Goal: Task Accomplishment & Management: Manage account settings

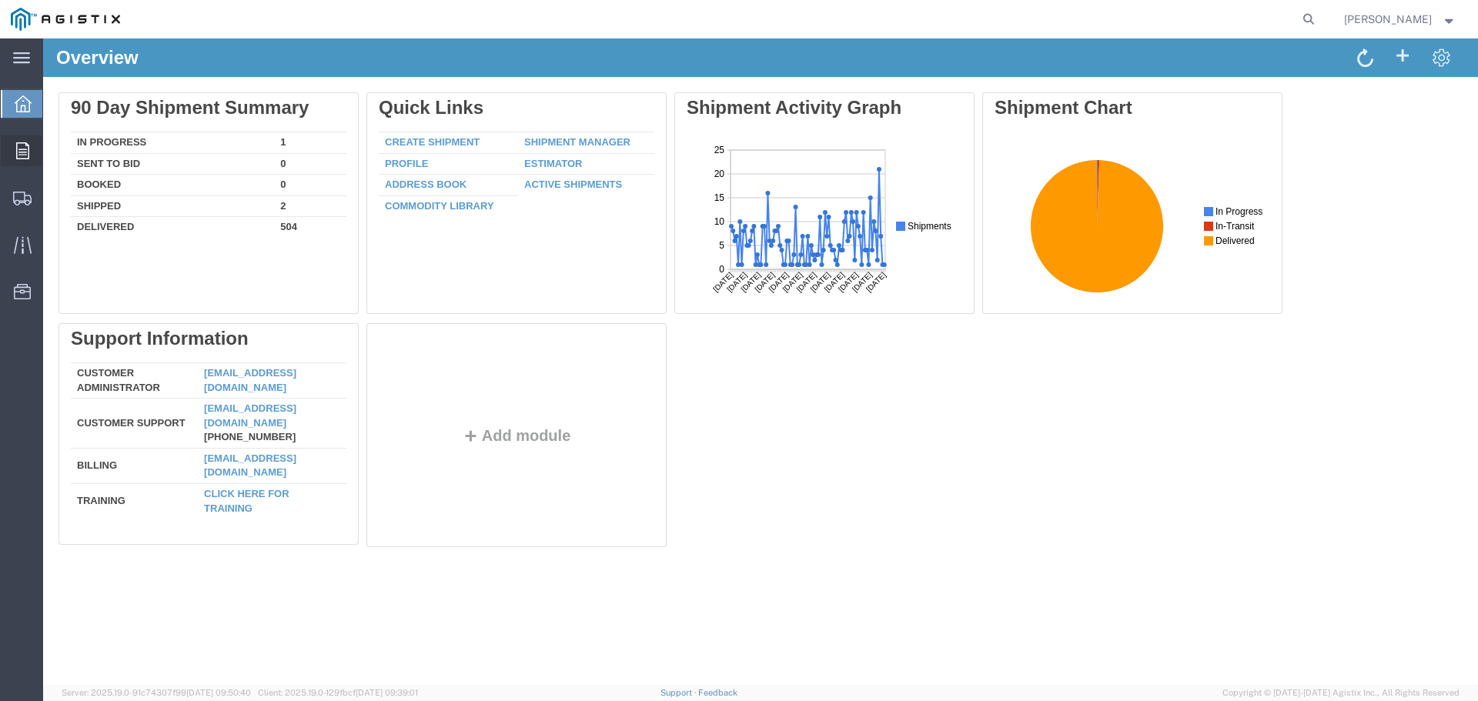
click at [27, 150] on icon at bounding box center [22, 150] width 13 height 17
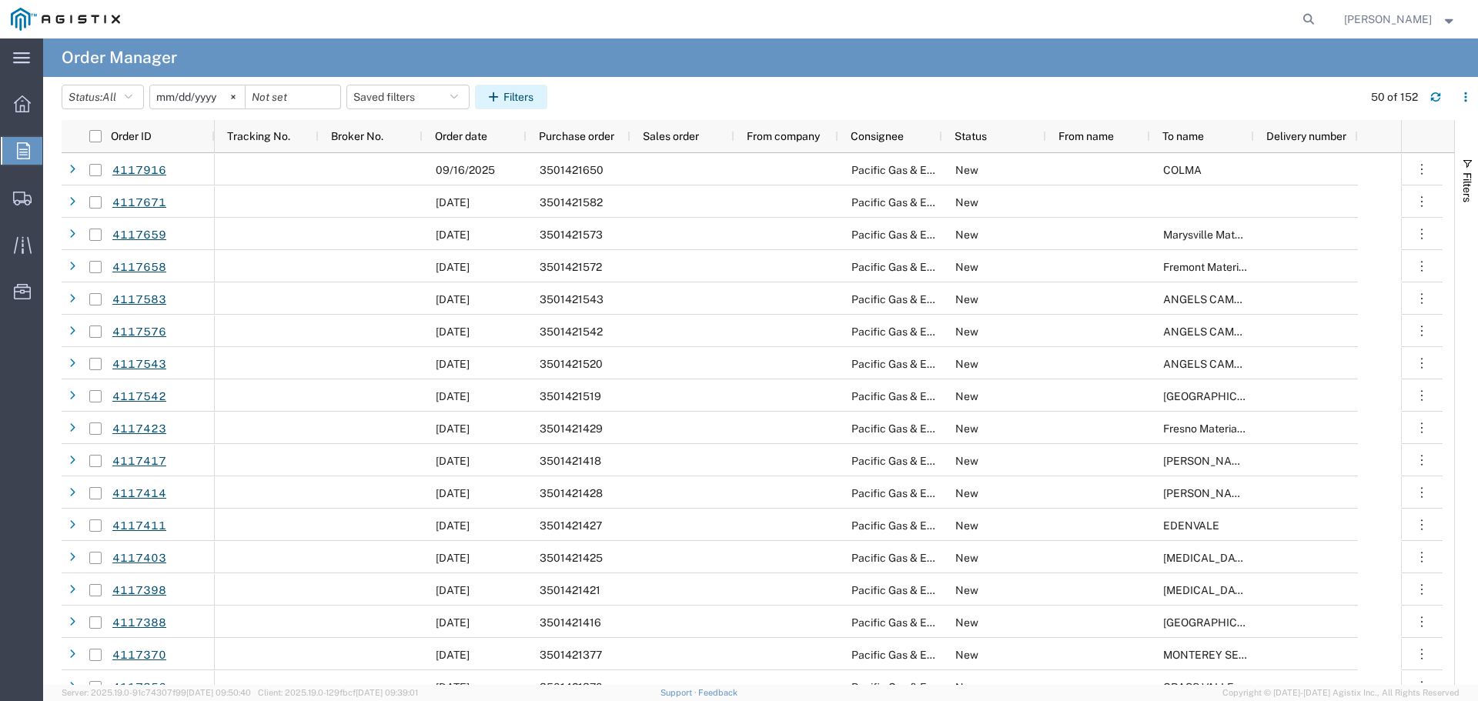
click at [531, 102] on button "Filters" at bounding box center [511, 97] width 72 height 25
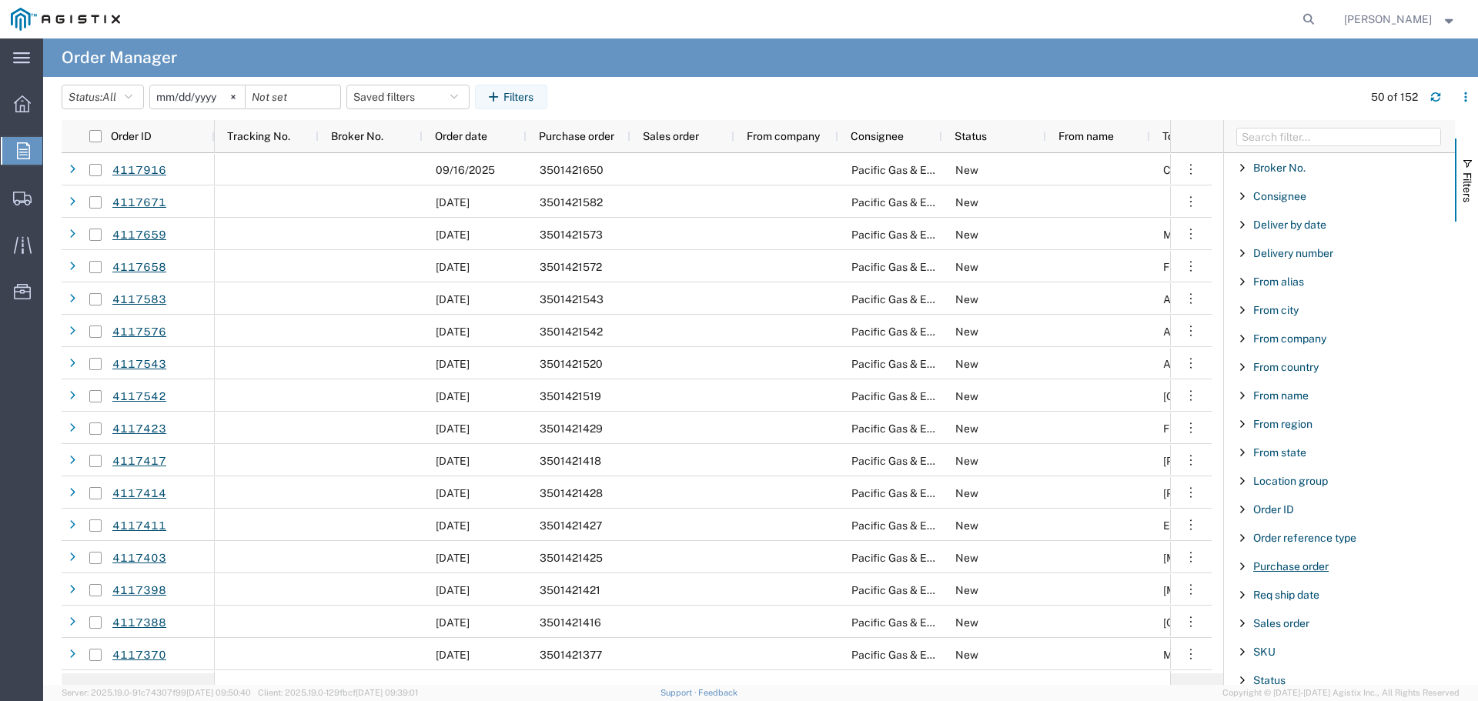
click at [1302, 566] on span "Purchase order" at bounding box center [1290, 566] width 75 height 12
click at [1303, 629] on input "Filter Value" at bounding box center [1345, 631] width 202 height 18
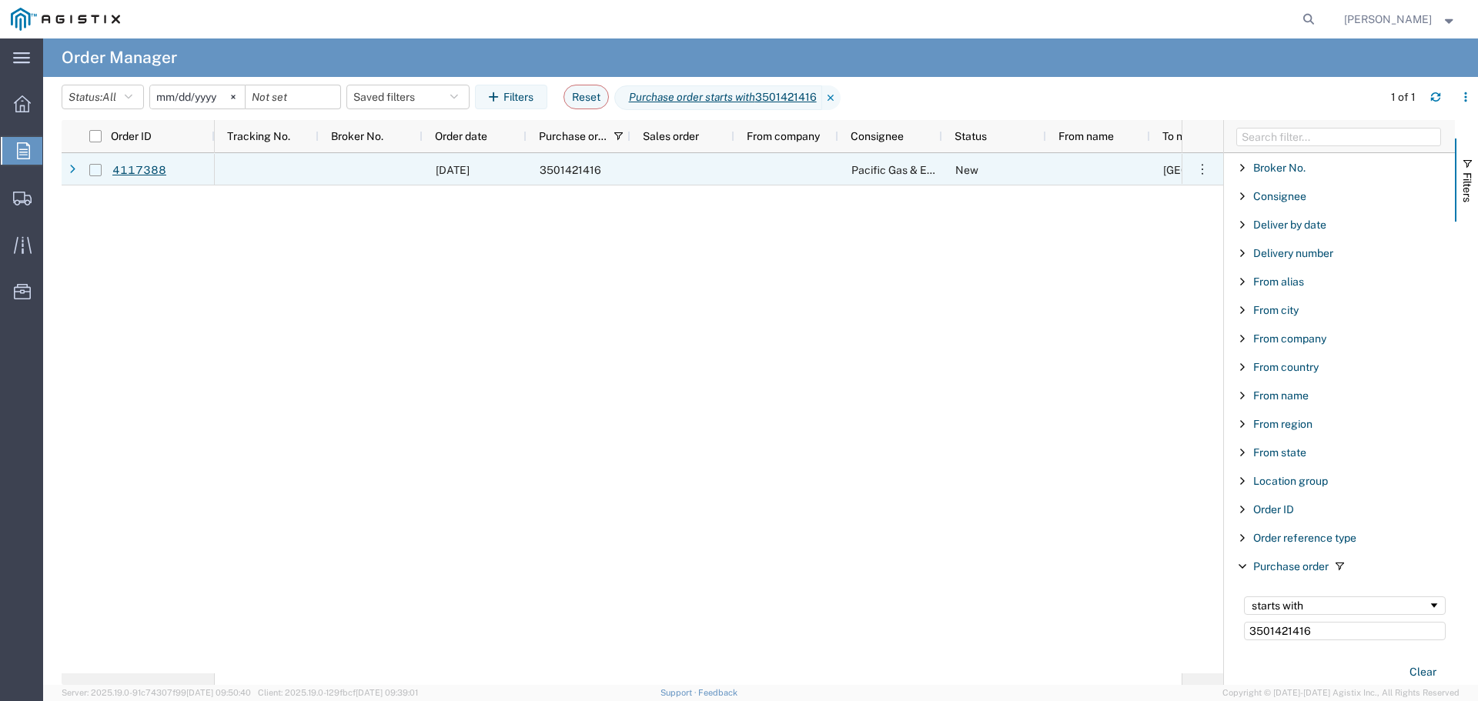
type input "3501421416"
click at [94, 169] on input "Press Space to toggle row selection (unchecked)" at bounding box center [95, 170] width 12 height 12
checkbox input "true"
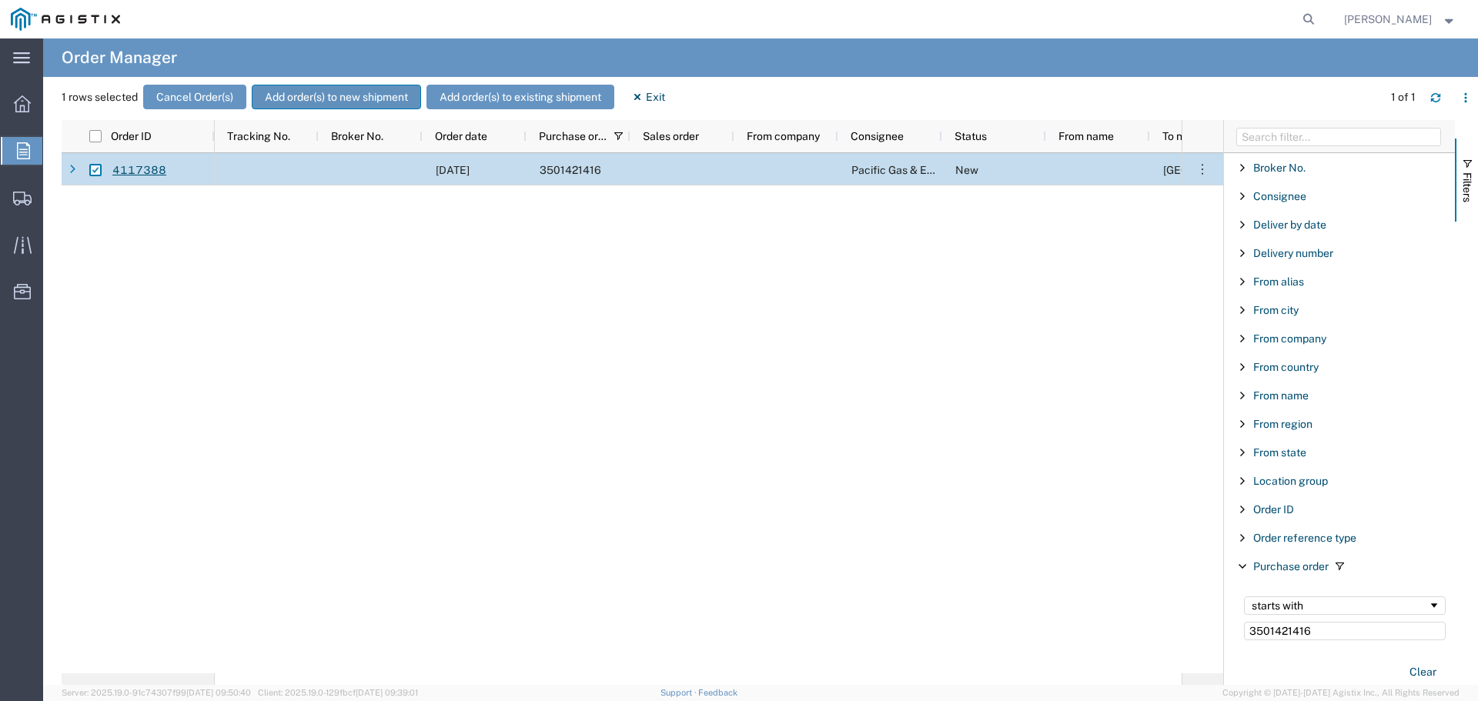
click at [348, 94] on button "Add order(s) to new shipment" at bounding box center [336, 97] width 169 height 25
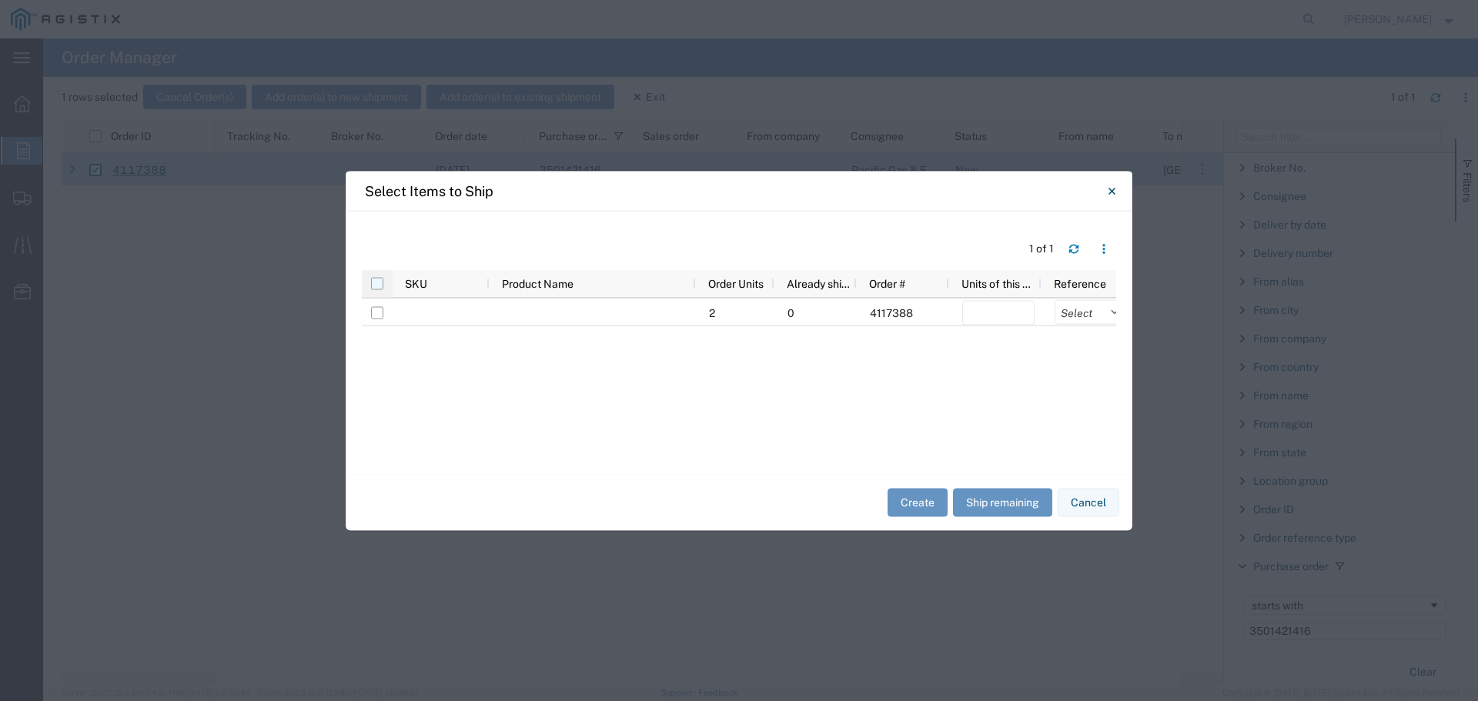
click at [377, 285] on input "checkbox" at bounding box center [377, 283] width 12 height 12
checkbox input "true"
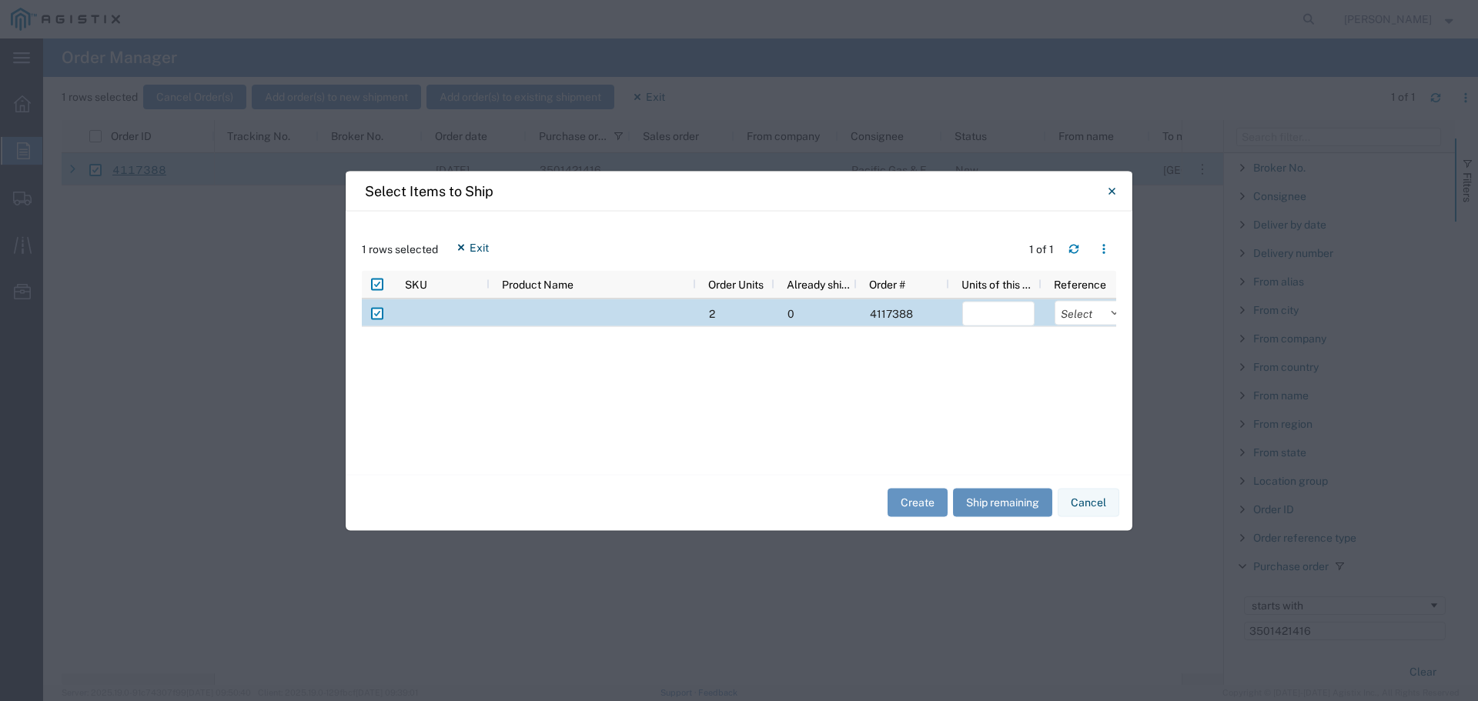
click at [1007, 508] on button "Ship remaining" at bounding box center [1002, 503] width 99 height 28
type input "2"
click at [1064, 312] on select "Select Purchase Order Delivery Number" at bounding box center [1090, 312] width 72 height 25
select select "PURCHORD"
click at [1054, 300] on select "Select Purchase Order Delivery Number" at bounding box center [1090, 312] width 72 height 25
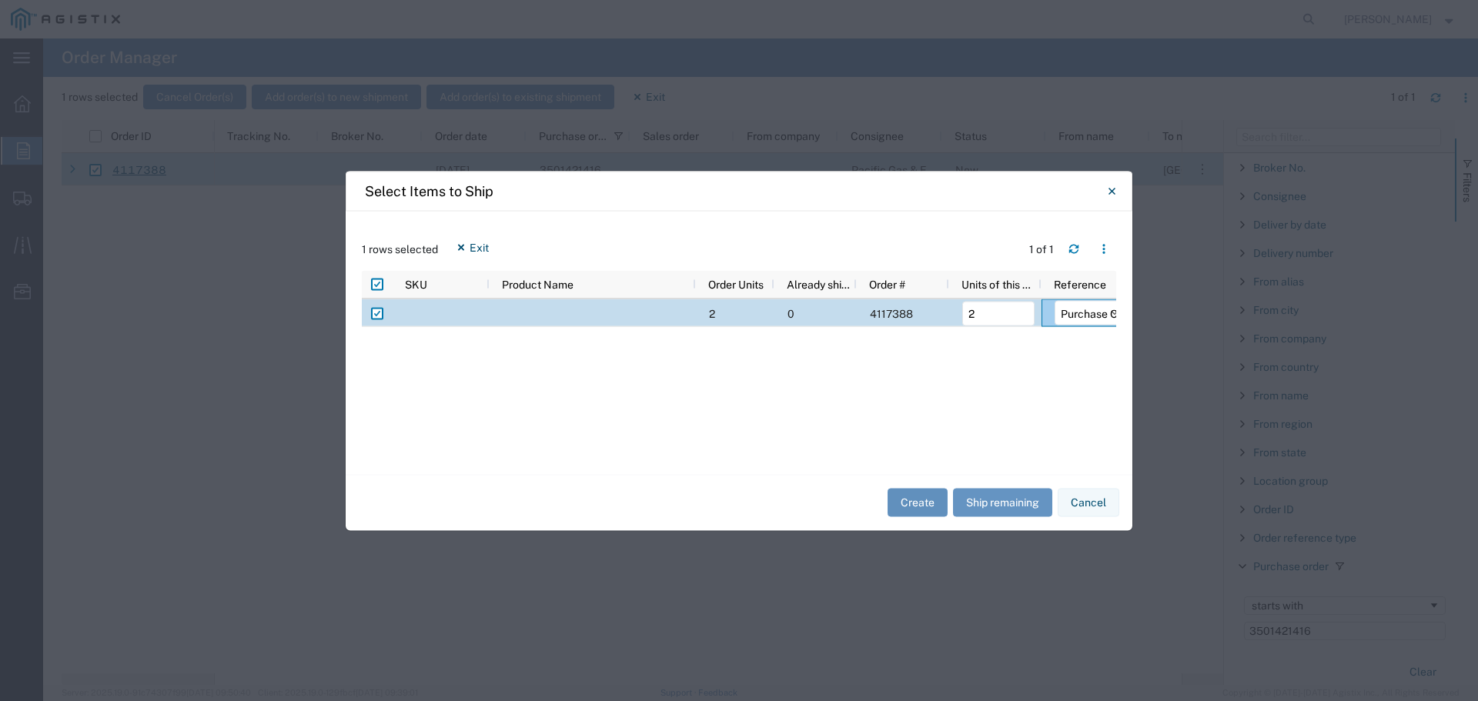
click at [919, 501] on button "Create" at bounding box center [917, 503] width 60 height 28
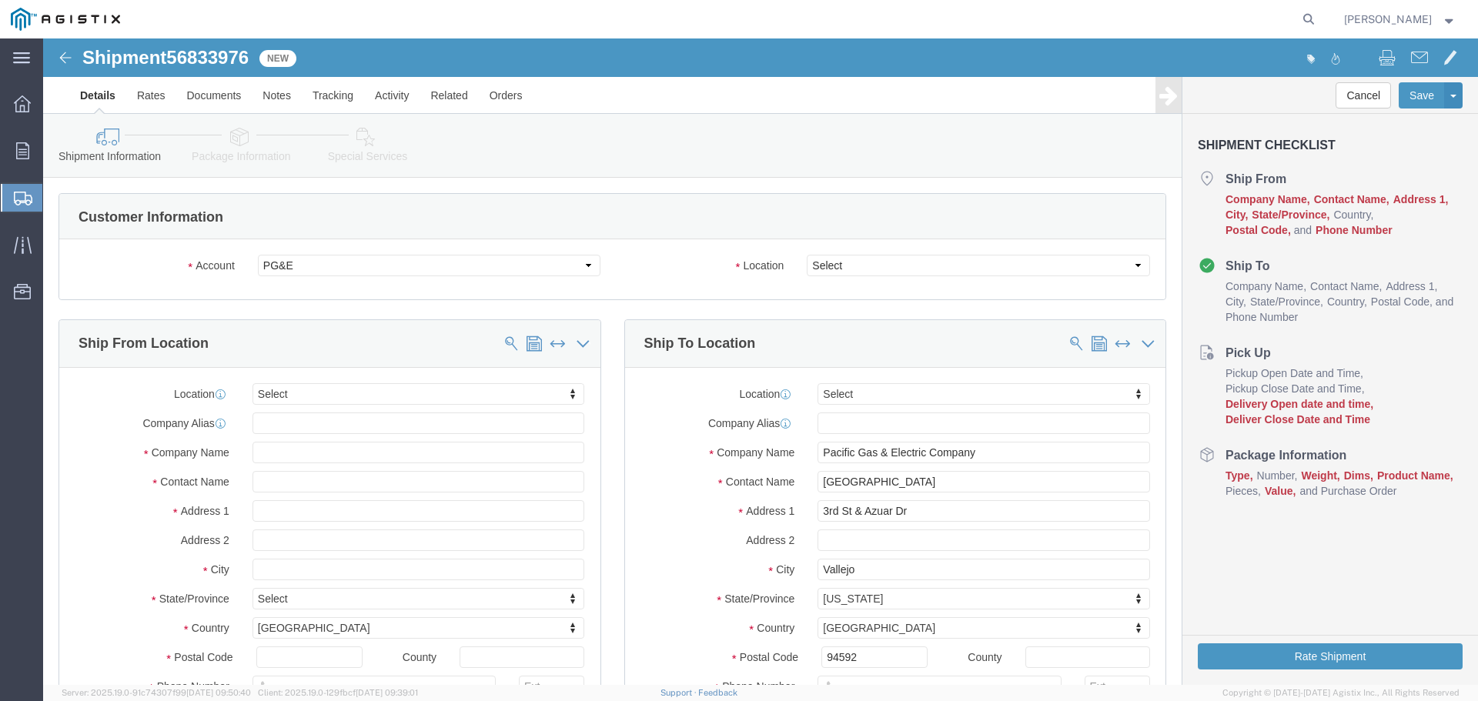
select select
click select "Select All Others [GEOGRAPHIC_DATA] [GEOGRAPHIC_DATA] [GEOGRAPHIC_DATA] [GEOGRA…"
select select "23082"
click select "Select All Others [GEOGRAPHIC_DATA] [GEOGRAPHIC_DATA] [GEOGRAPHIC_DATA] [GEOGRA…"
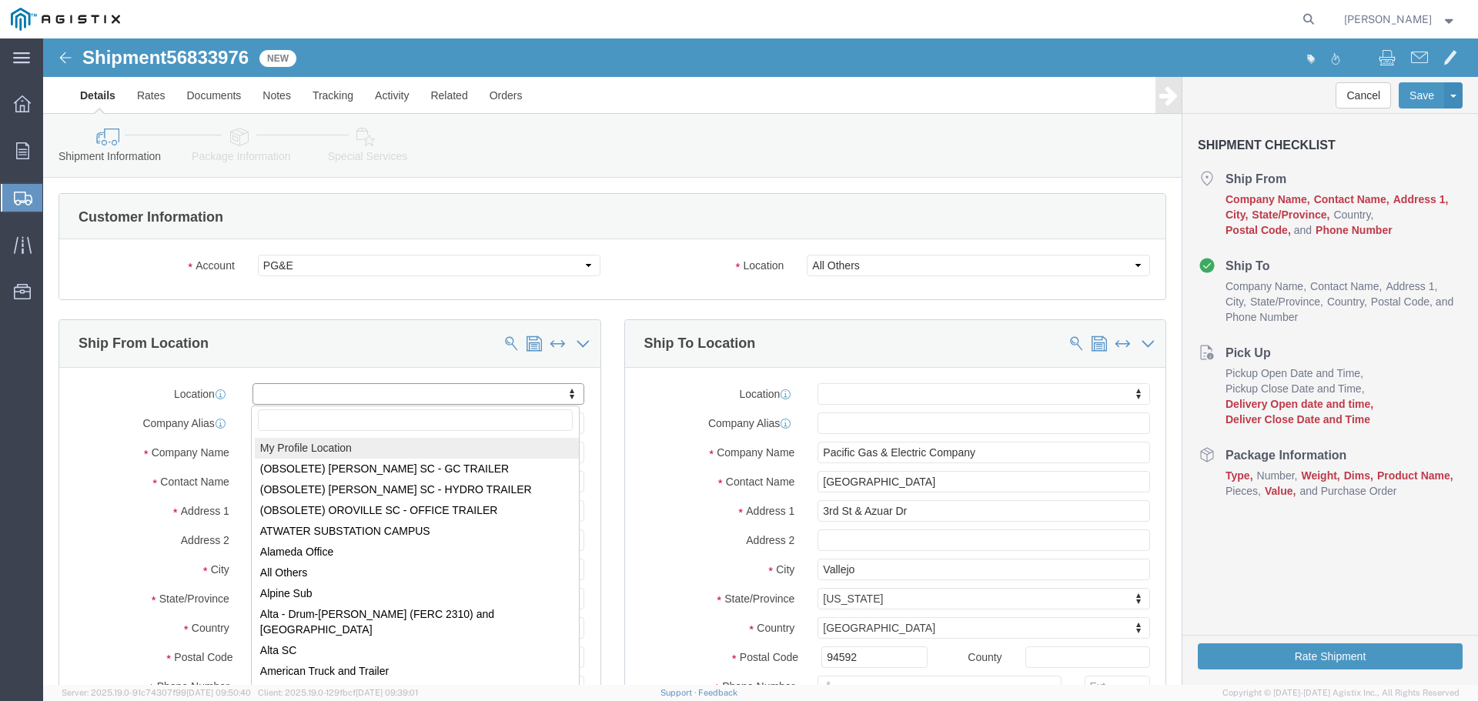
select select "MYPROFILE"
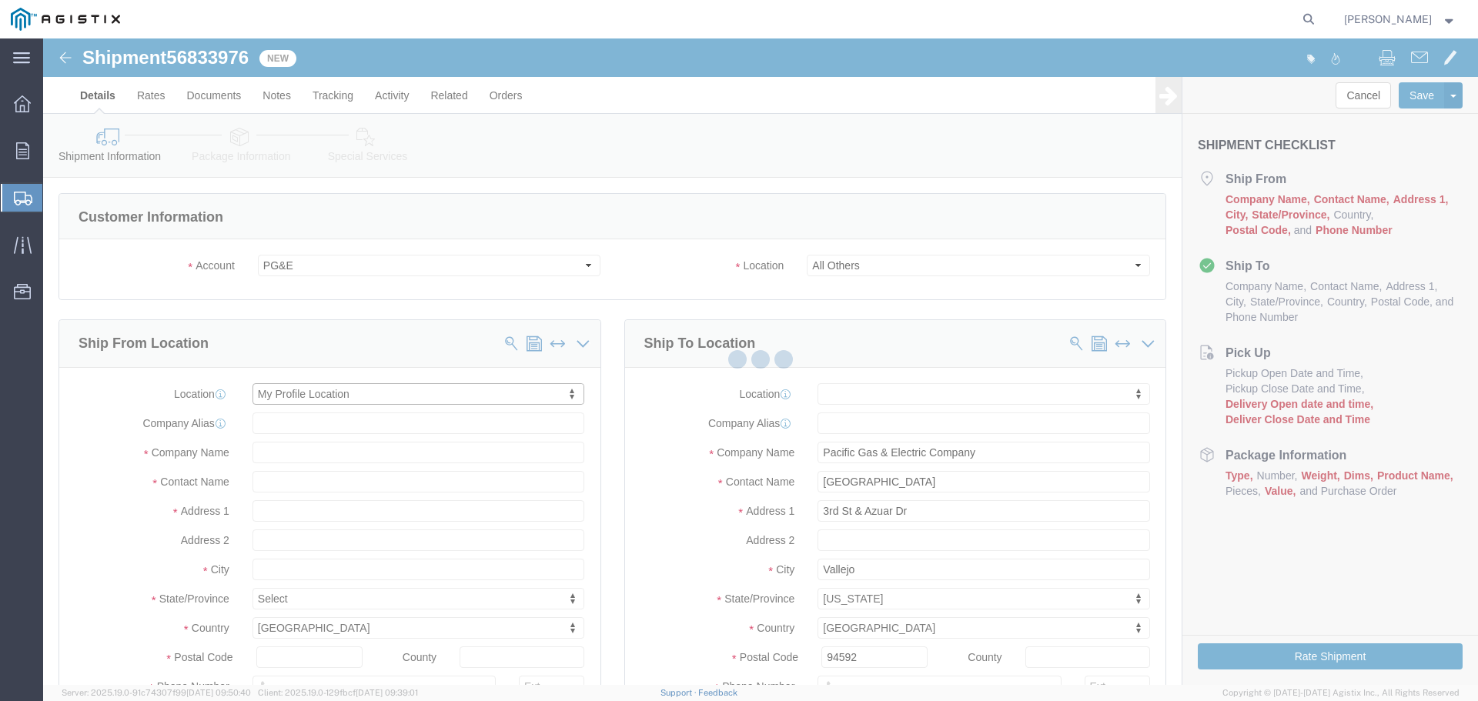
type input "[STREET_ADDRESS]"
type input "94566"
type input "[PHONE_NUMBER]"
type input "[PERSON_NAME][EMAIL_ADDRESS][PERSON_NAME][DOMAIN_NAME]"
checkbox input "true"
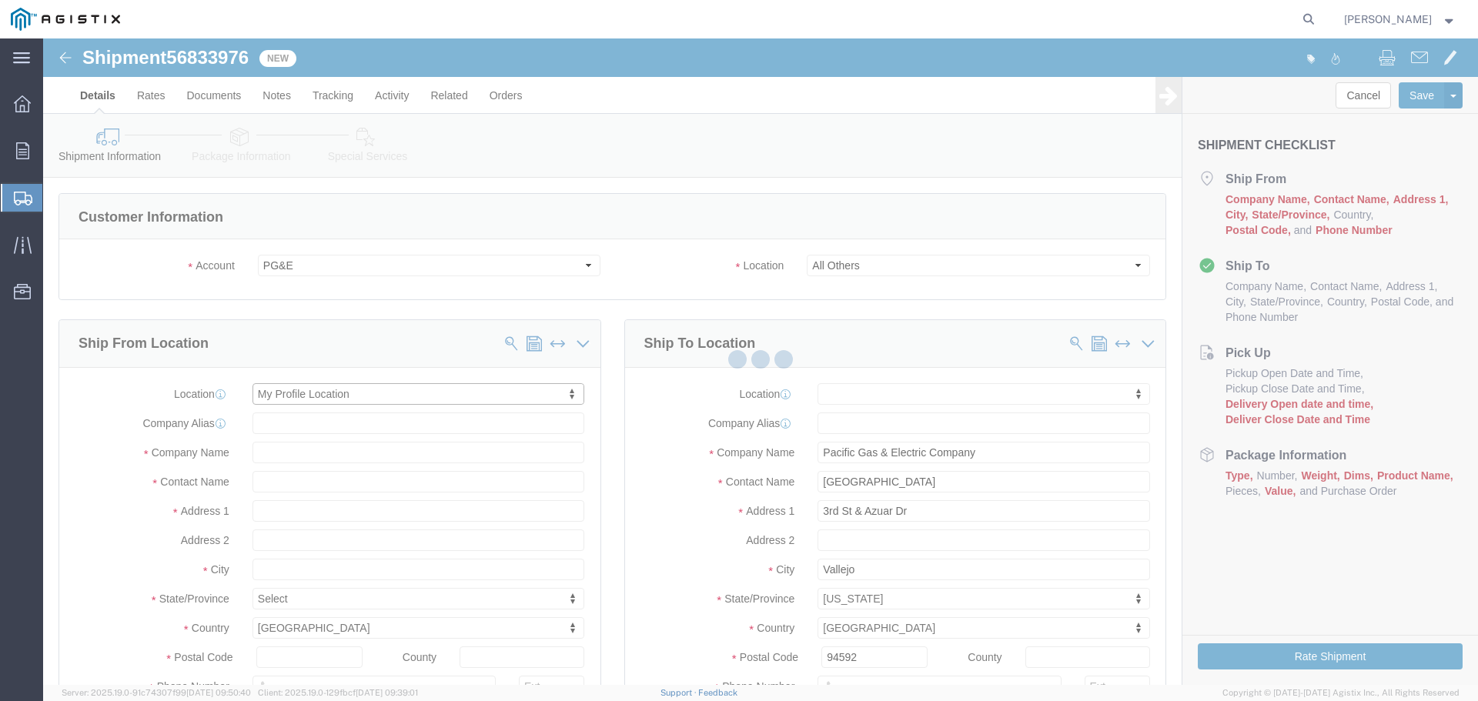
type input "Oldcastle Precast Inc"
type input "[PERSON_NAME]"
type input "PLEASANTON"
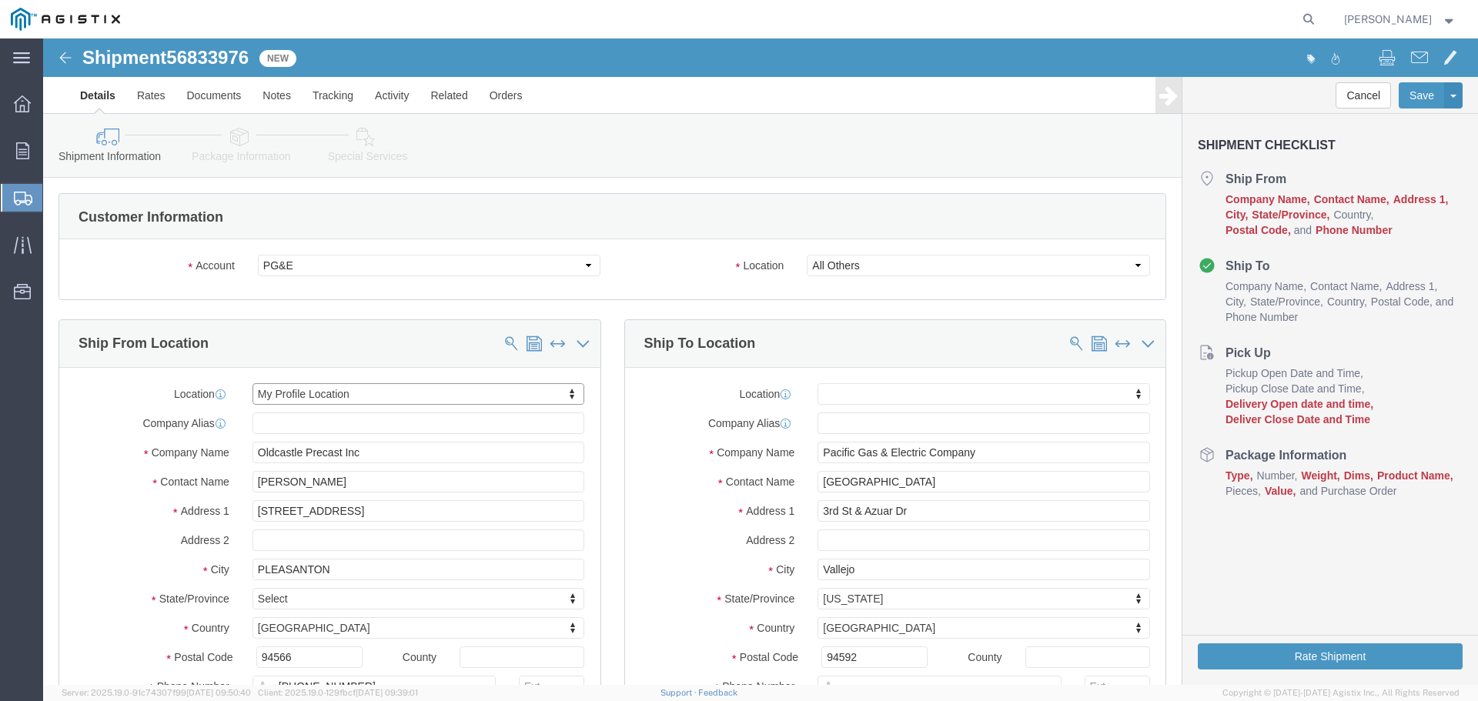
select select "CA"
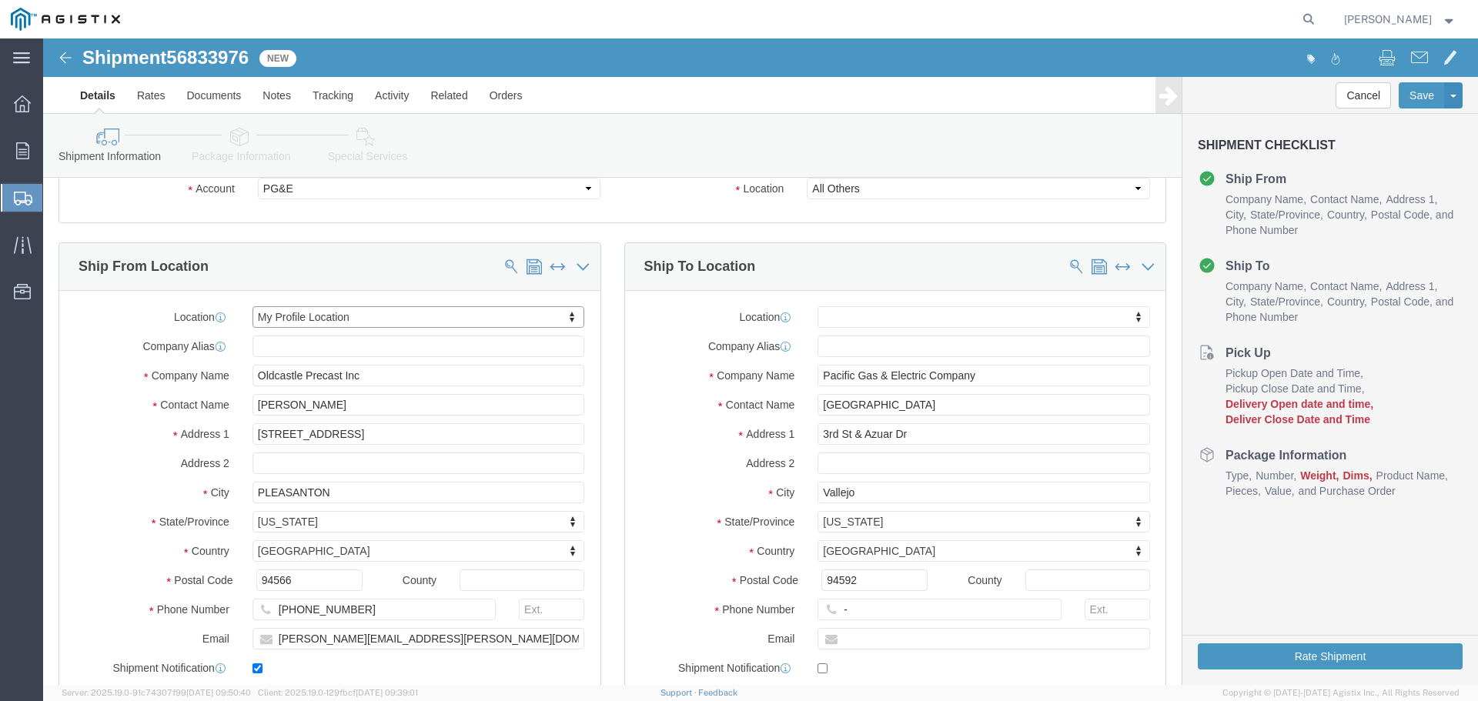
scroll to position [154, 0]
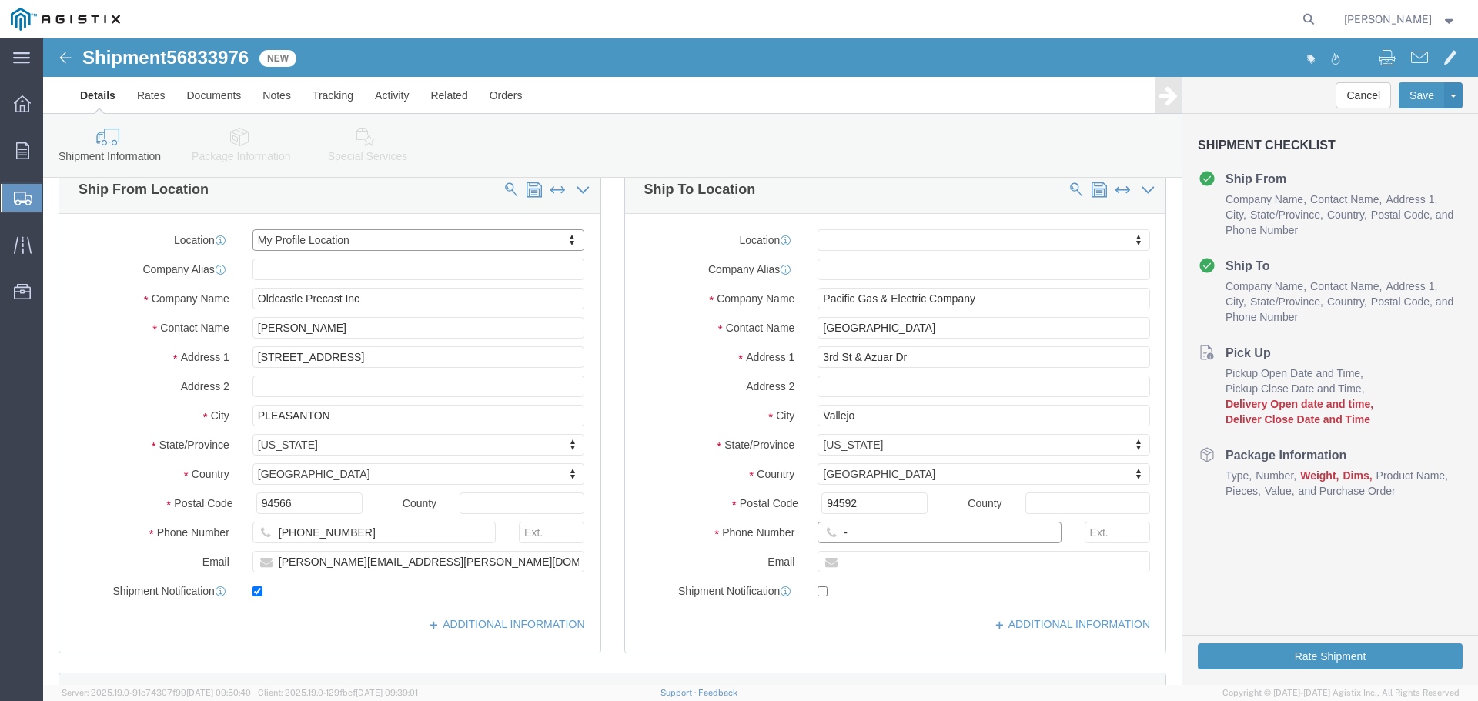
click input "-"
type input "123-456-7891"
click div "Location My Profile Location (OBSOLETE) [PERSON_NAME] SC - GC TRAILER (OBSOLETE…"
click label "City"
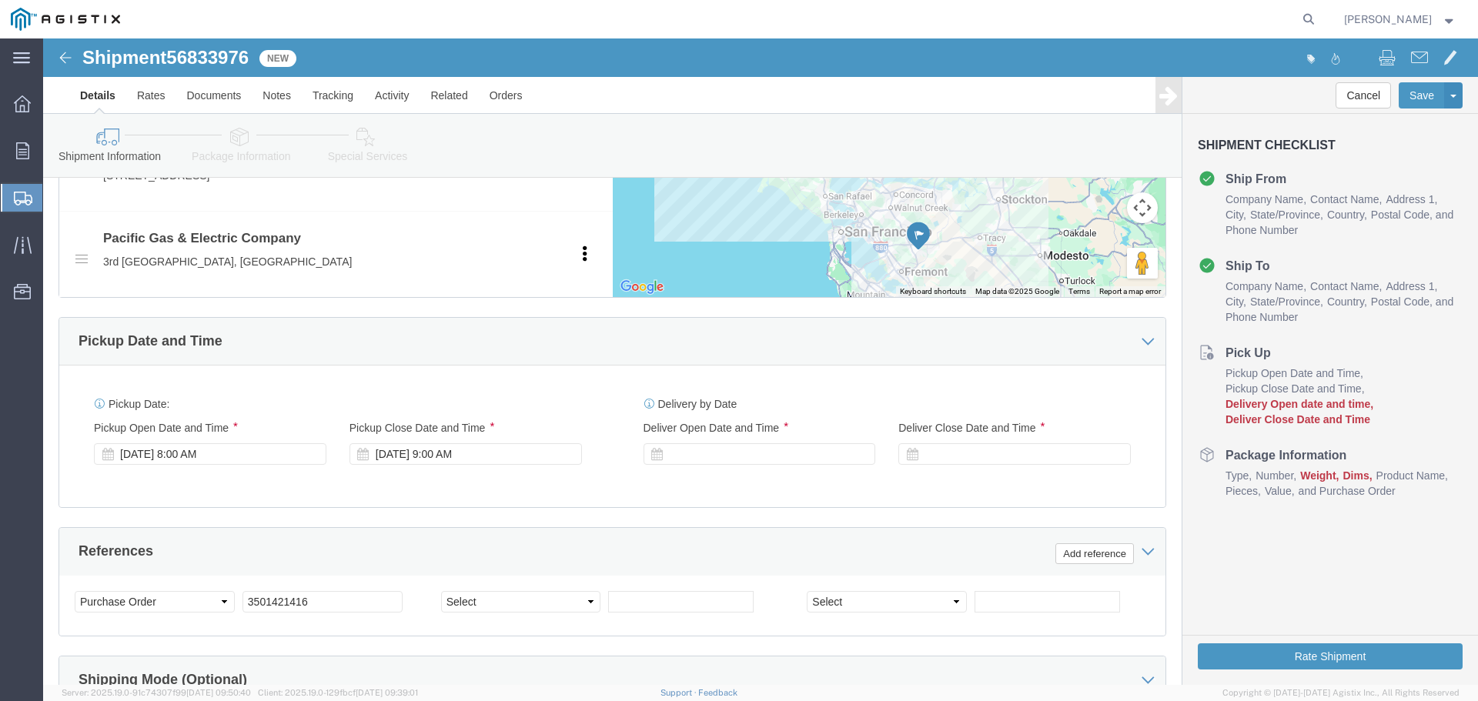
scroll to position [770, 0]
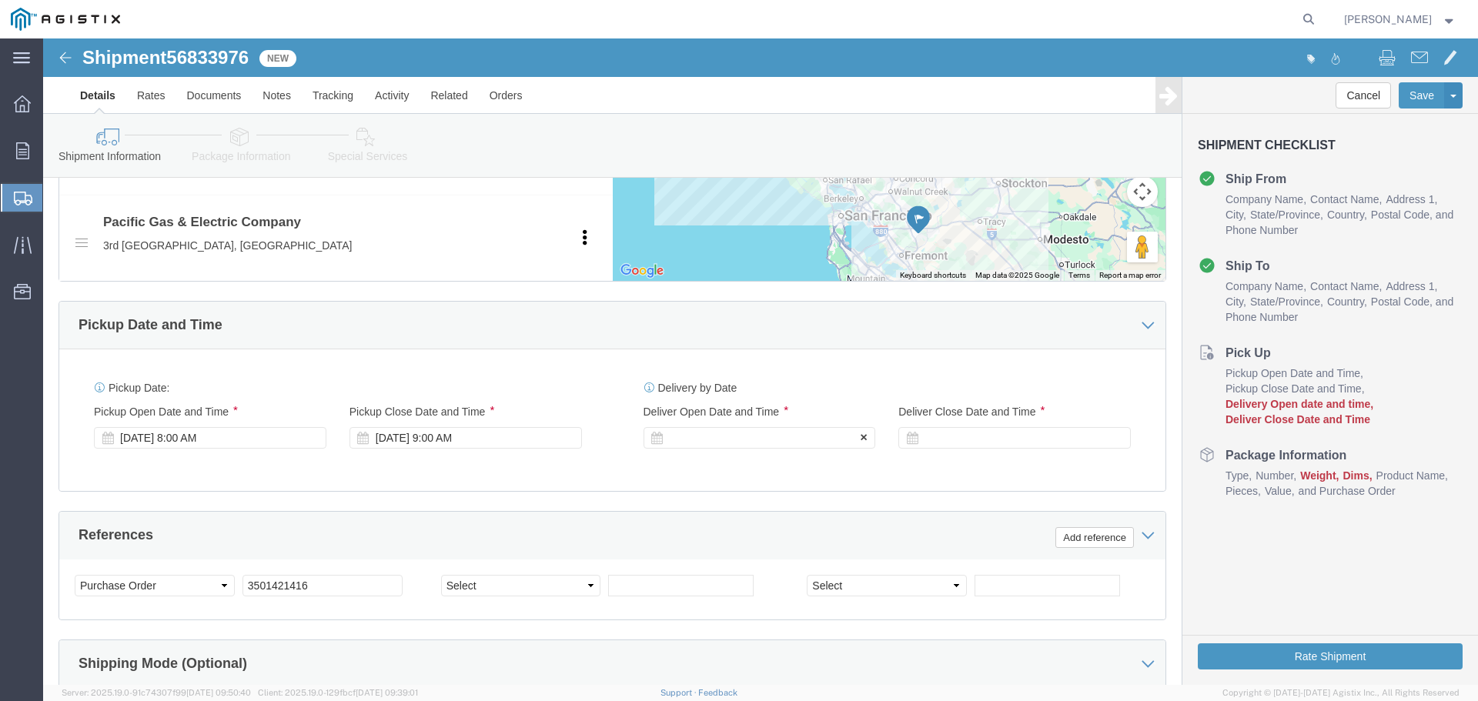
click div
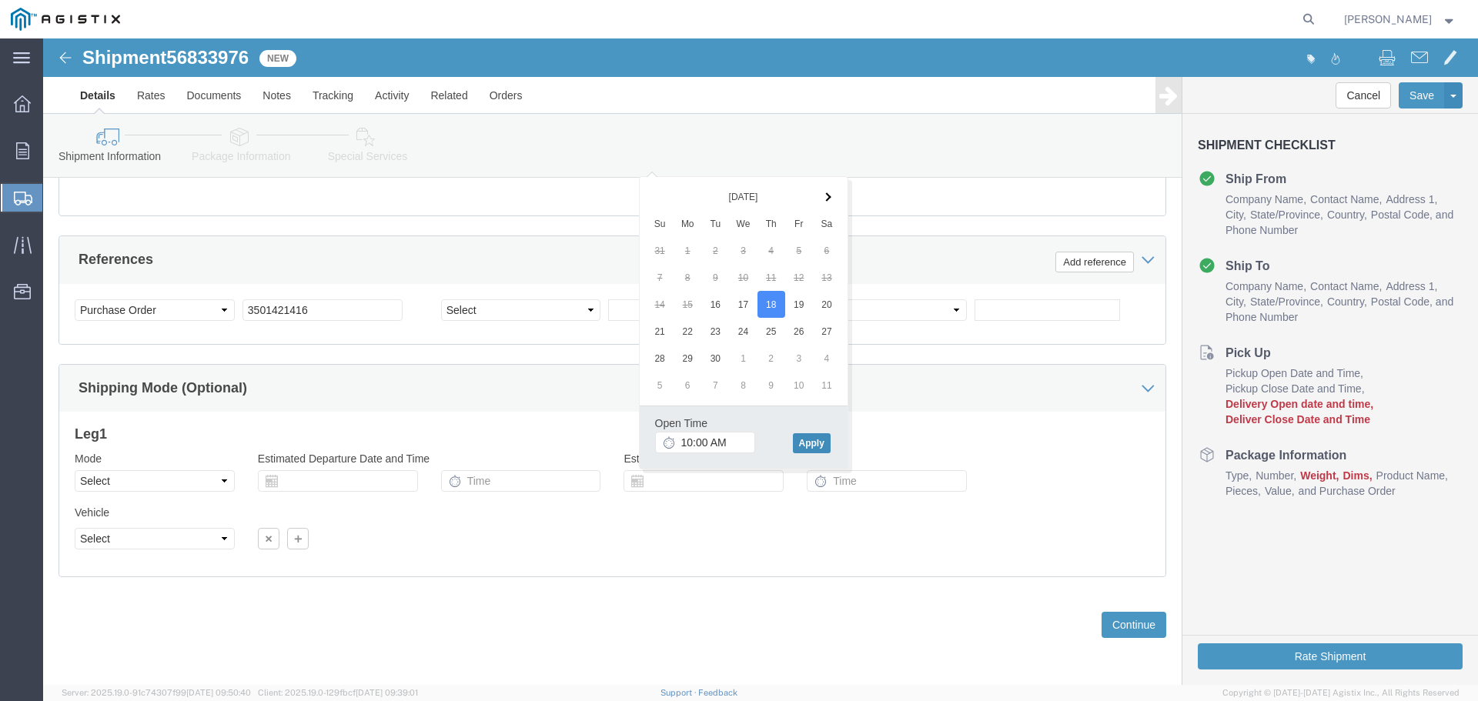
click button "Apply"
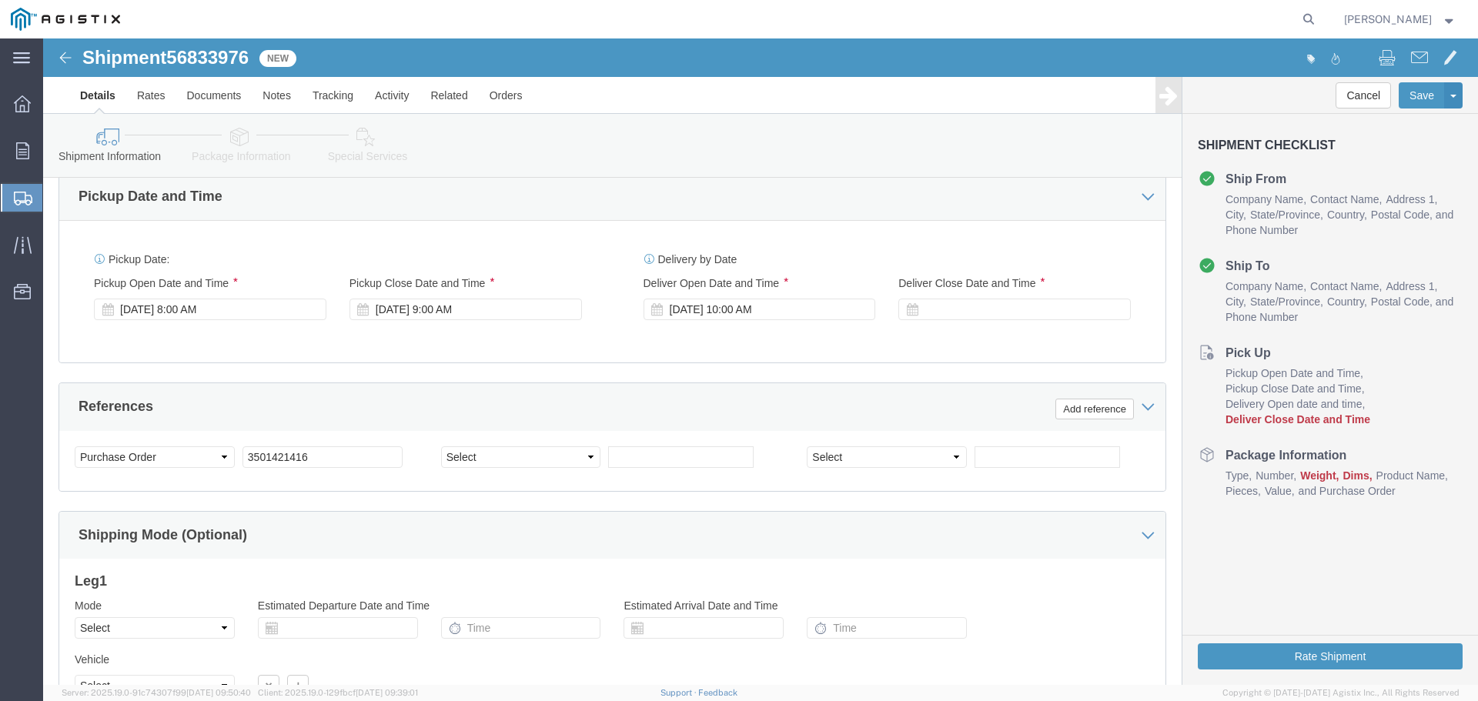
scroll to position [891, 0]
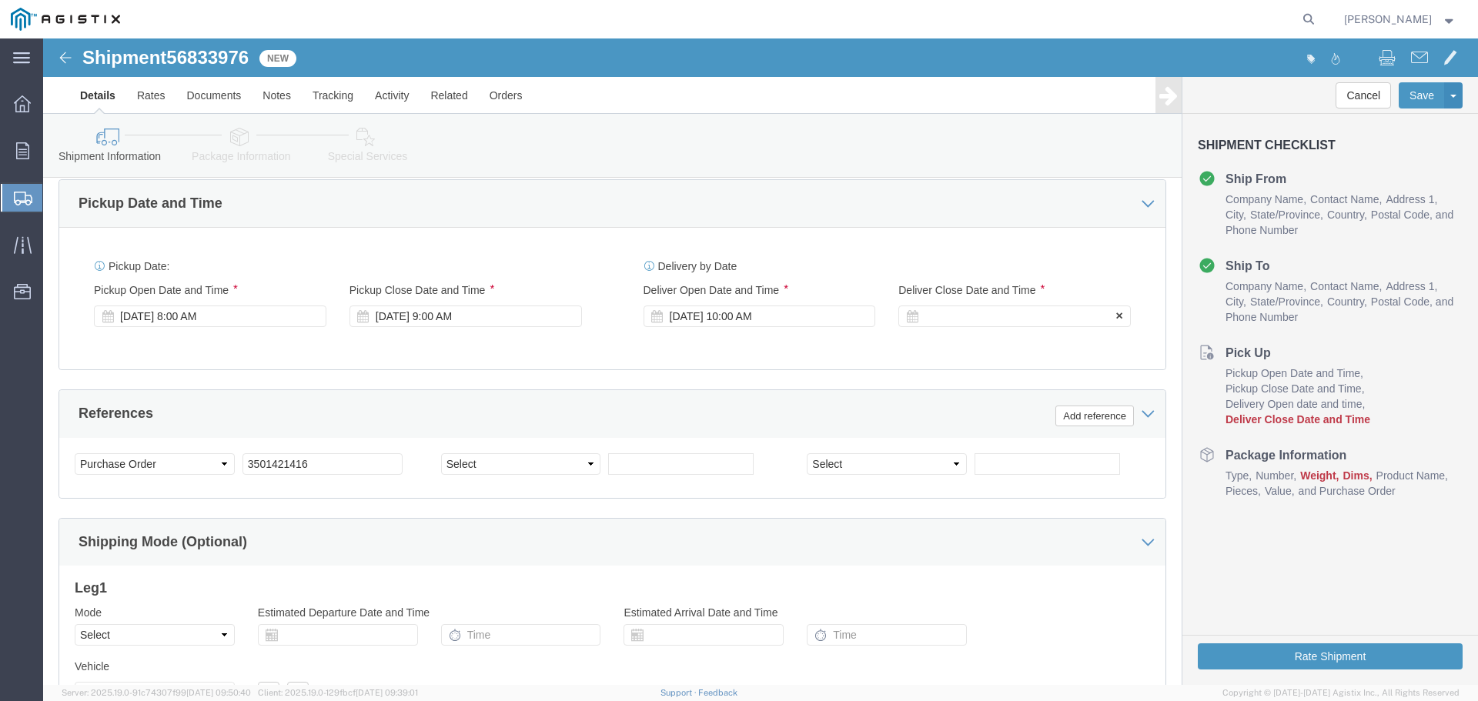
click div
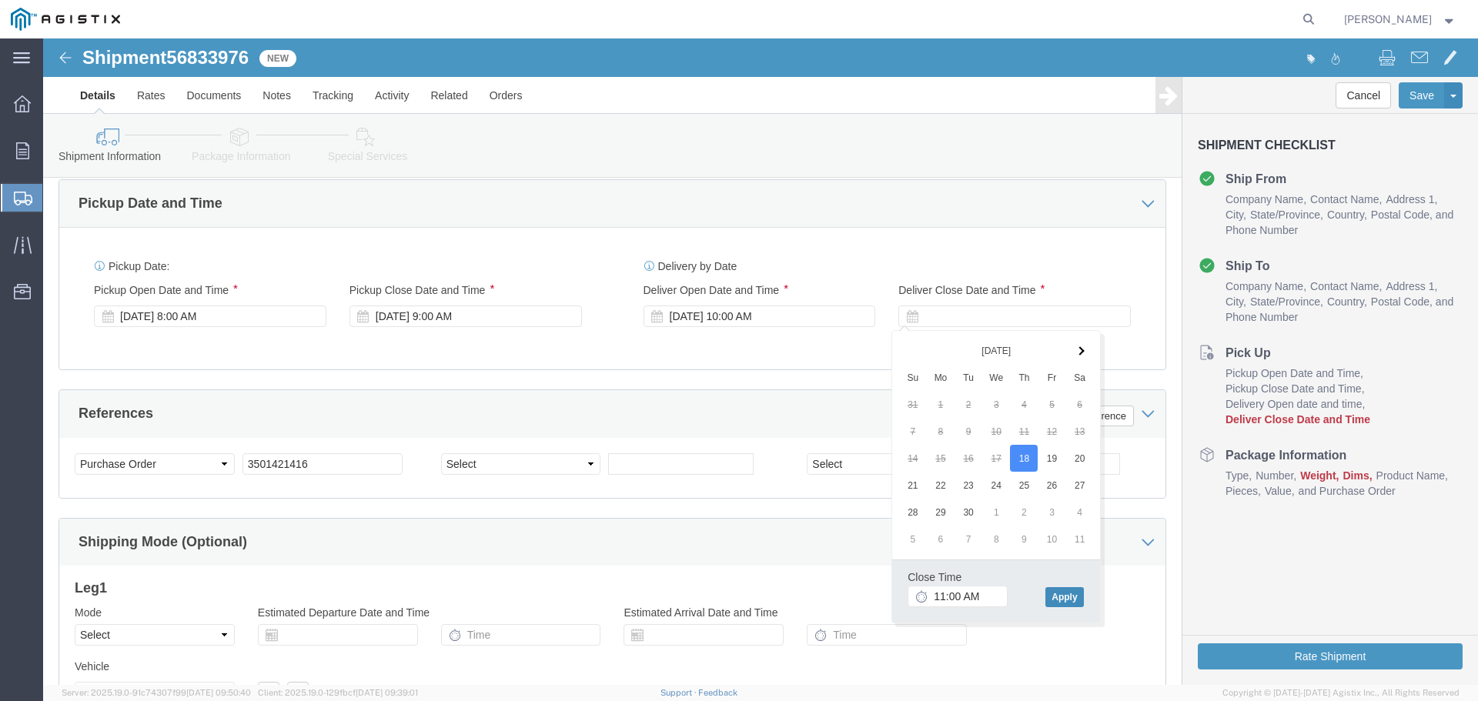
click button "Apply"
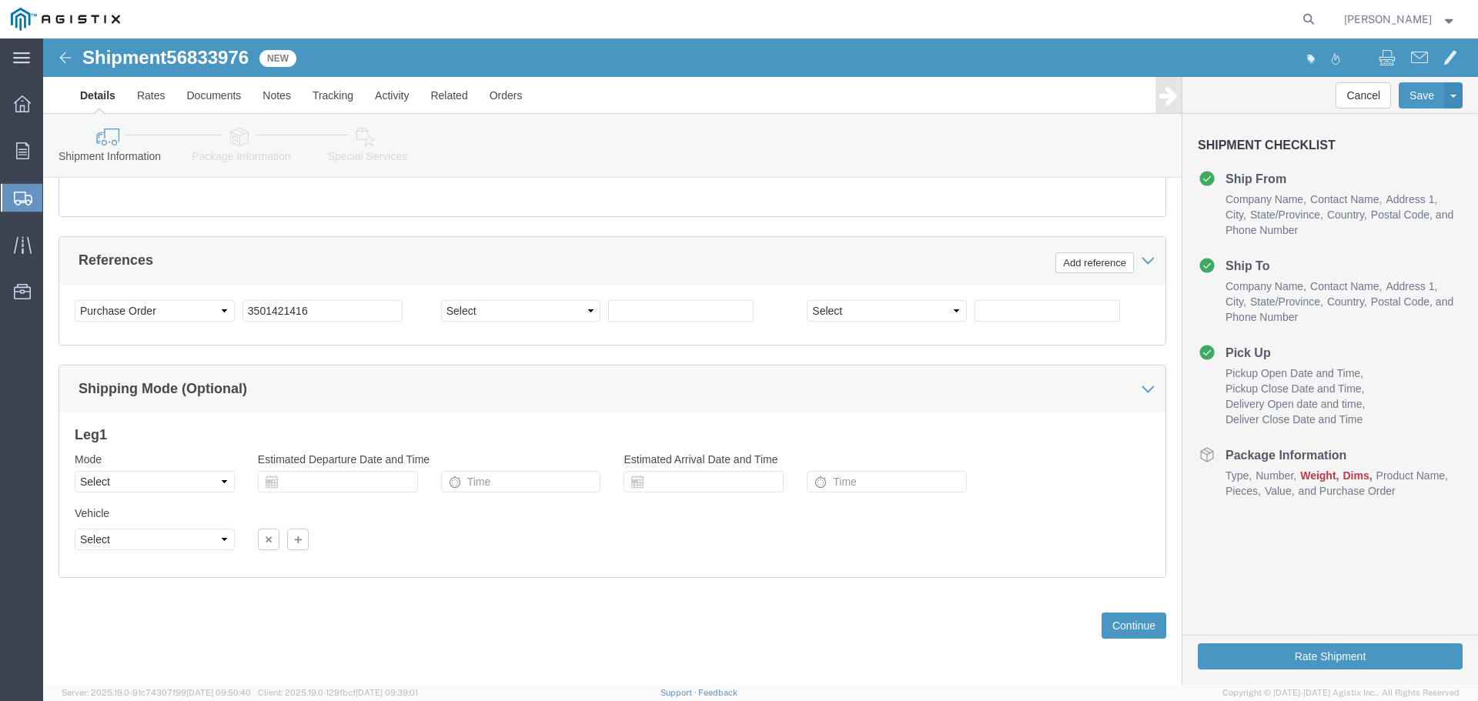
scroll to position [1045, 0]
click button "Continue"
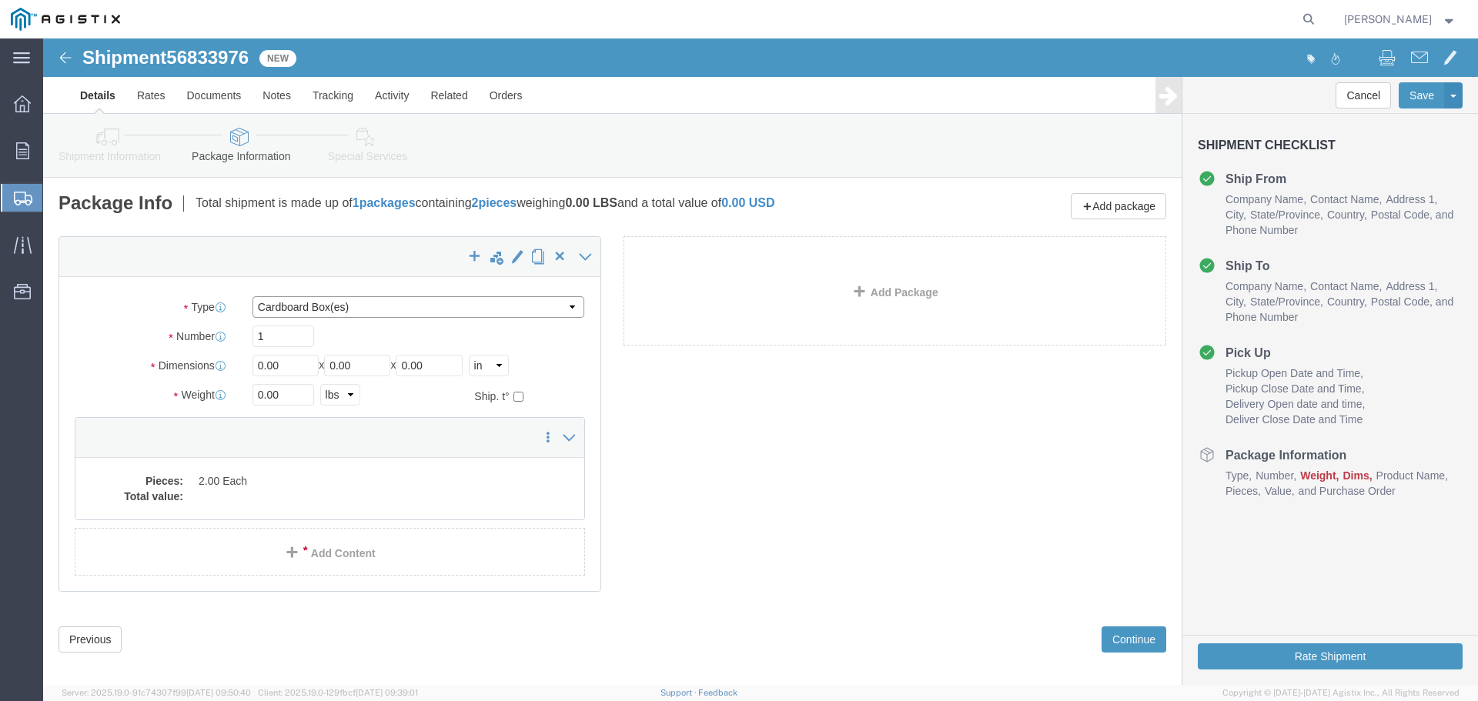
click select "Select Bulk Bundle(s) Cardboard Box(es) Carton(s) Crate(s) Drum(s) (Fiberboard)…"
select select "YRPK"
click select "Select Bulk Bundle(s) Cardboard Box(es) Carton(s) Crate(s) Drum(s) (Fiberboard)…"
click input "0.00"
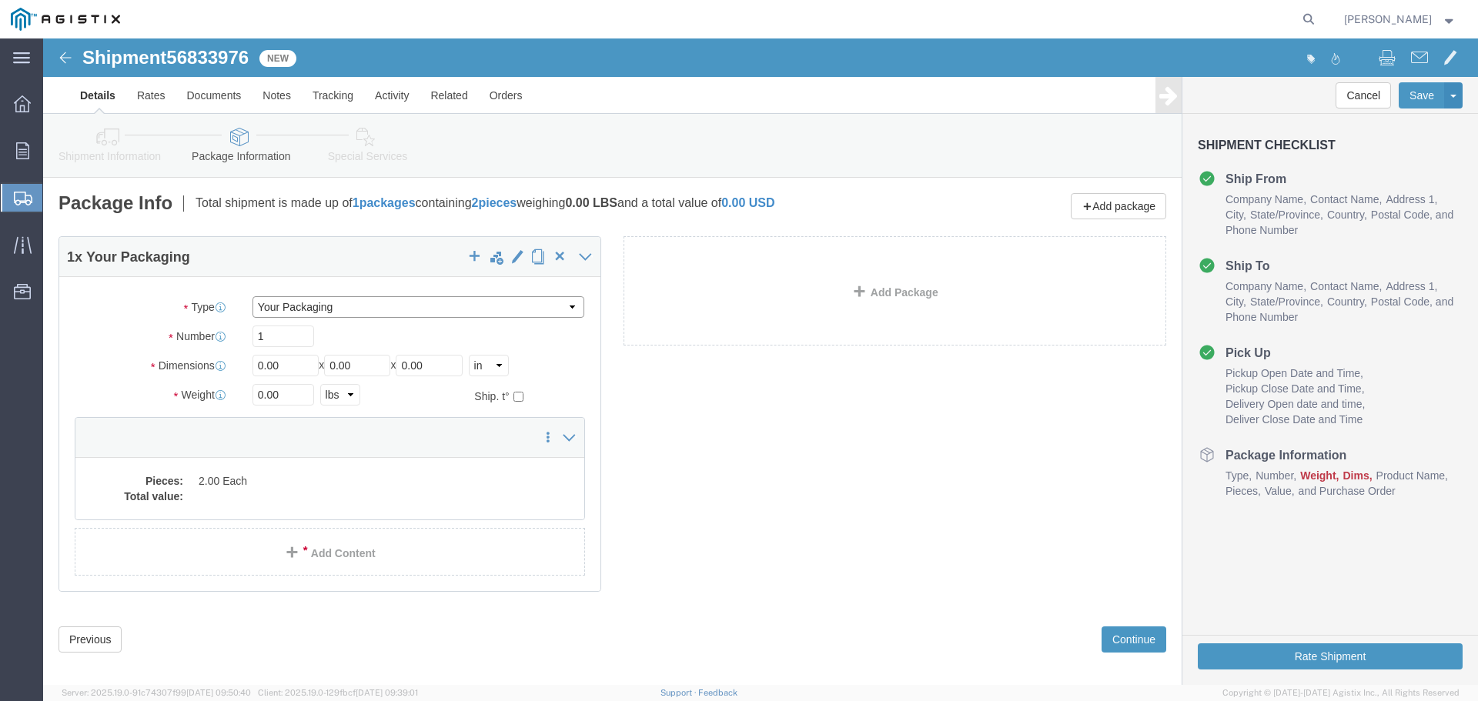
click select "Select Bulk Bundle(s) Cardboard Box(es) Carton(s) Crate(s) Drum(s) (Fiberboard)…"
click input "0.00"
click input "1"
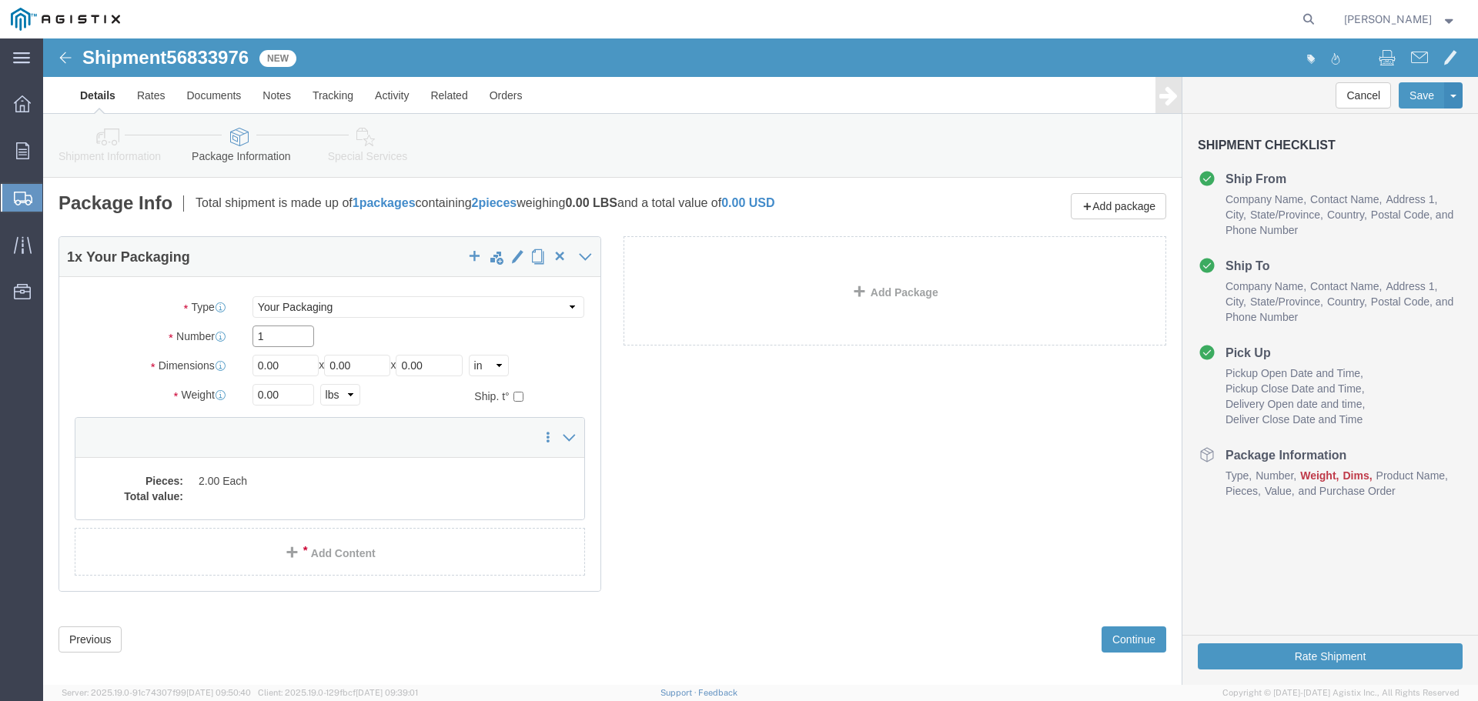
click div "Number 1"
type input "2"
type input "36"
type input "60"
type input "4"
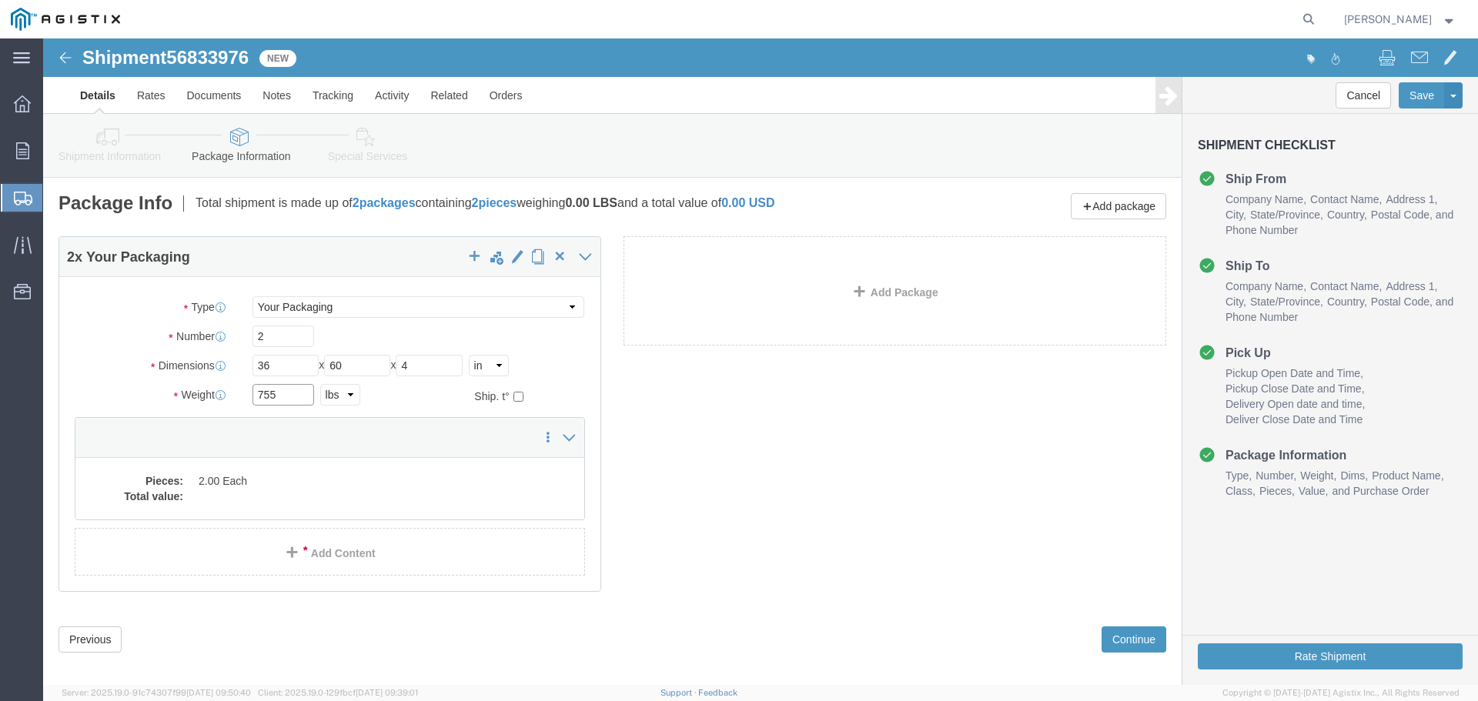
type input "755"
click div "2 x Your Packaging Package Type Select Bulk Bundle(s) Cardboard Box(es) Carton(…"
click dd "2.00 Each"
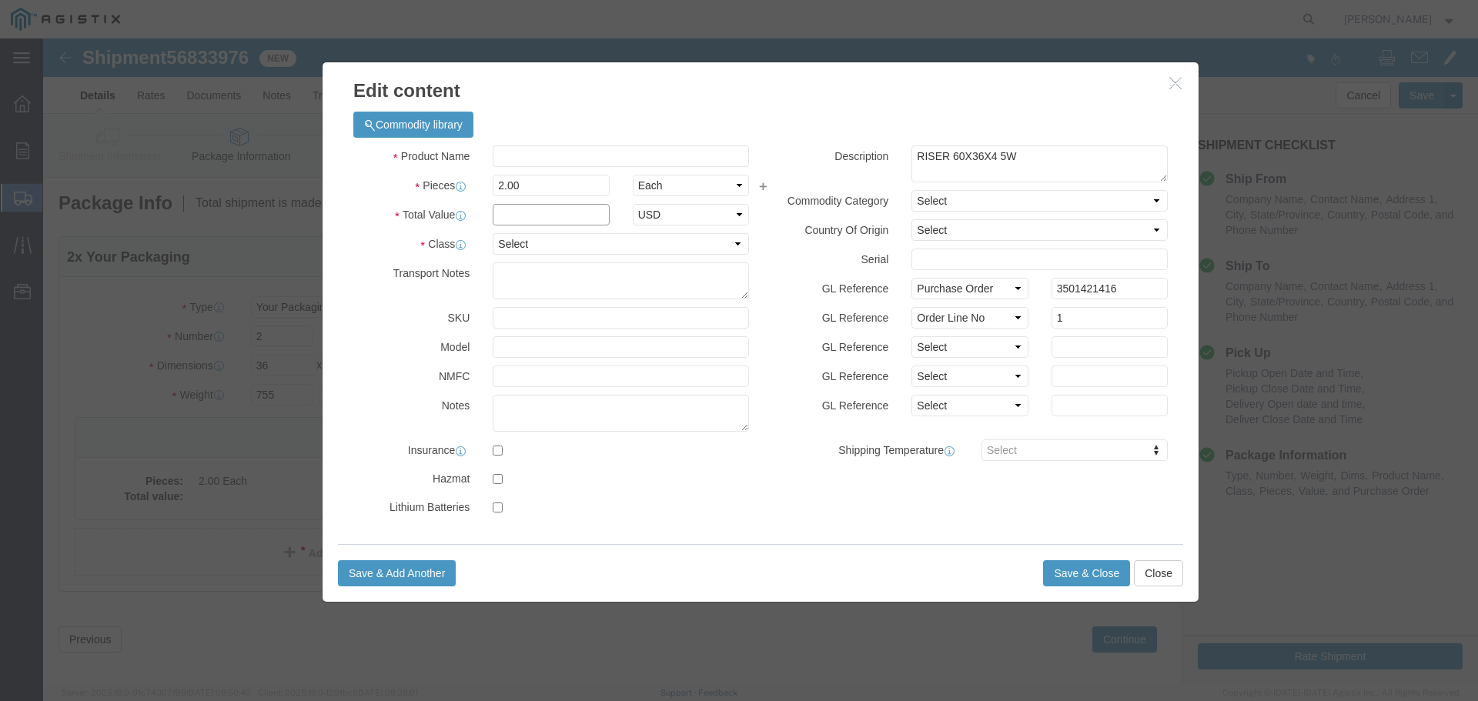
click input "text"
type input "1"
click select "Select 50 55 60 65 70 85 92.5 100 125 175 250 300 400"
select select "55"
click select "Select 50 55 60 65 70 85 92.5 100 125 175 250 300 400"
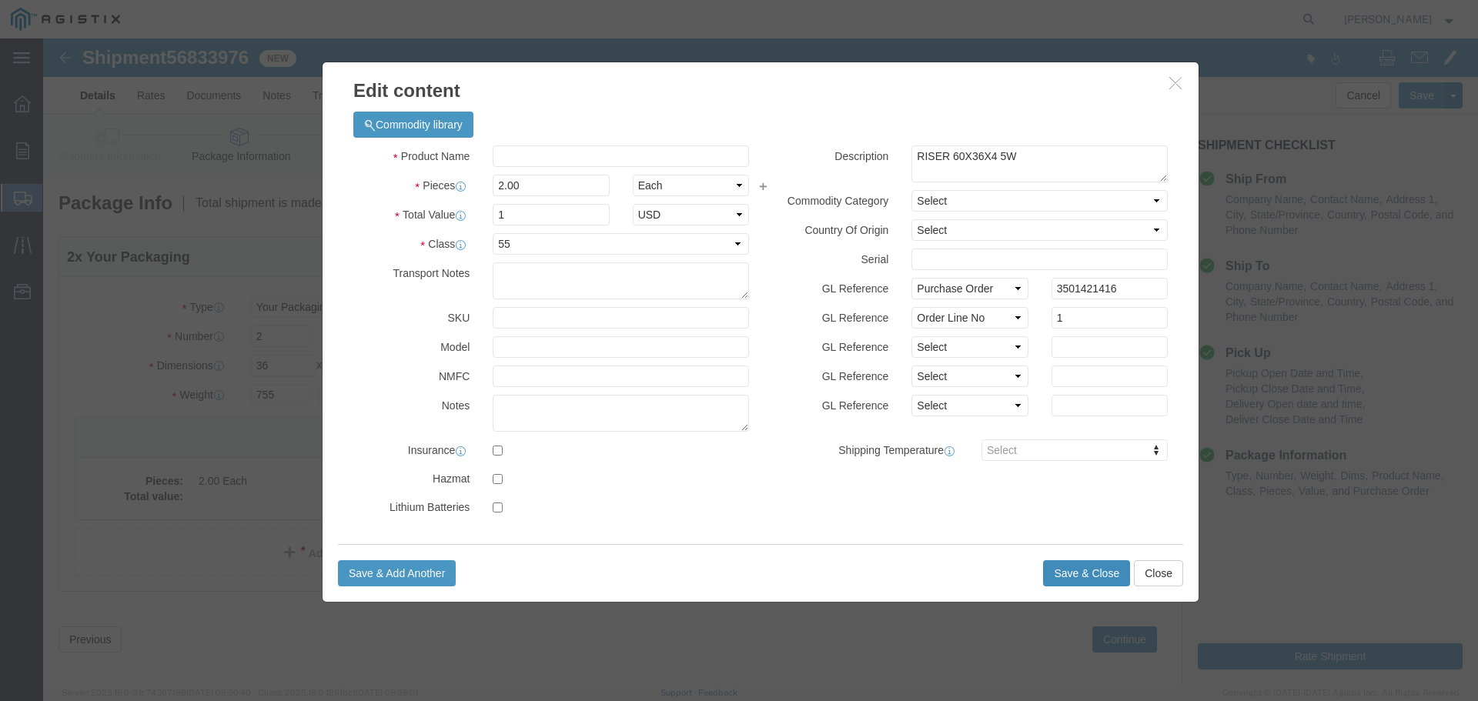
click button "Save & Close"
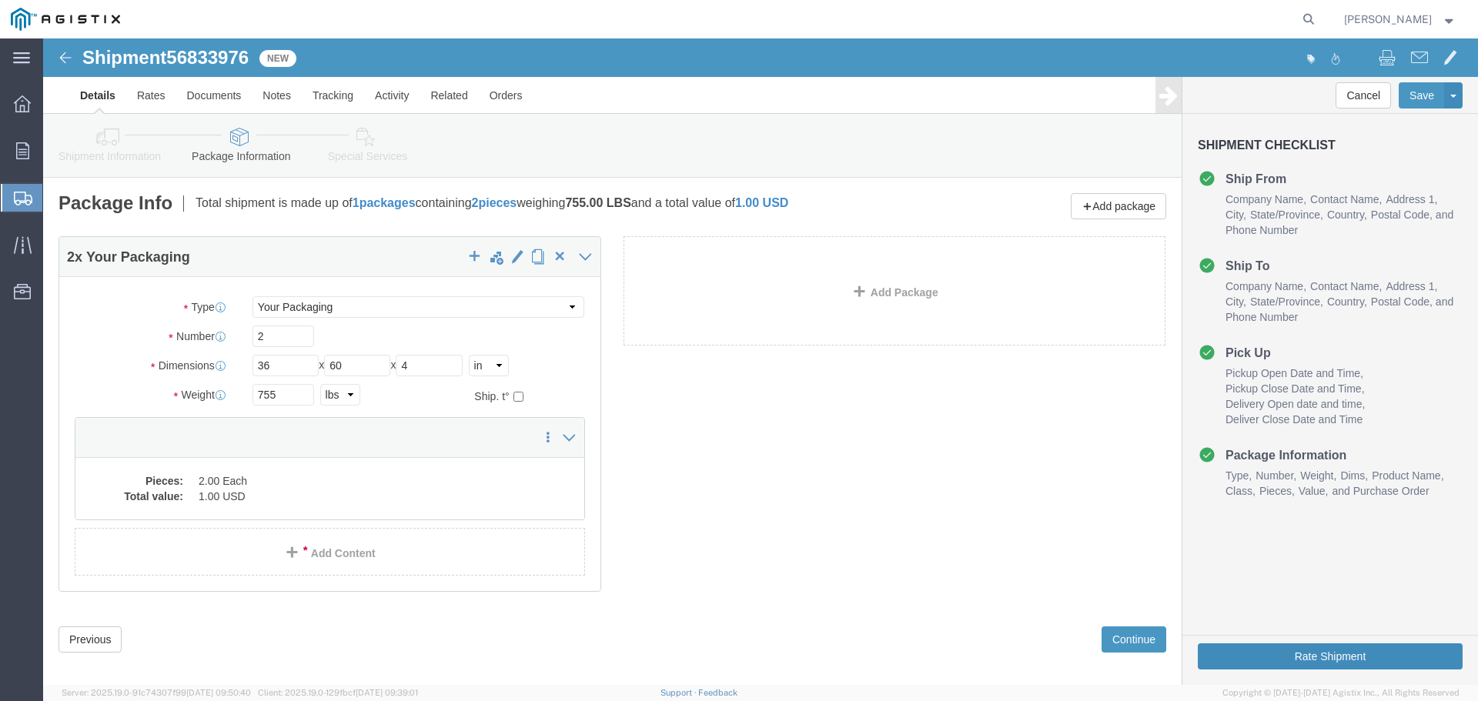
click button "Rate Shipment"
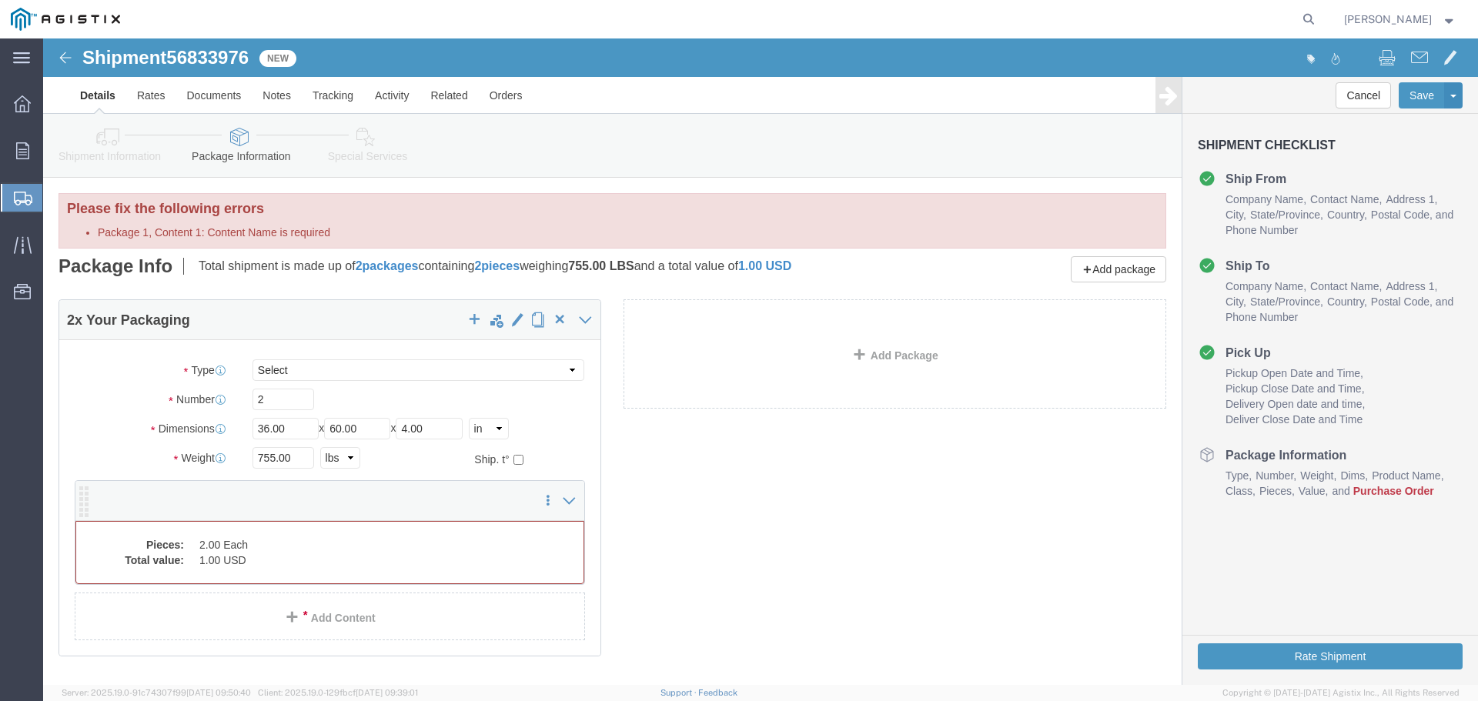
click dd "2.00 Each"
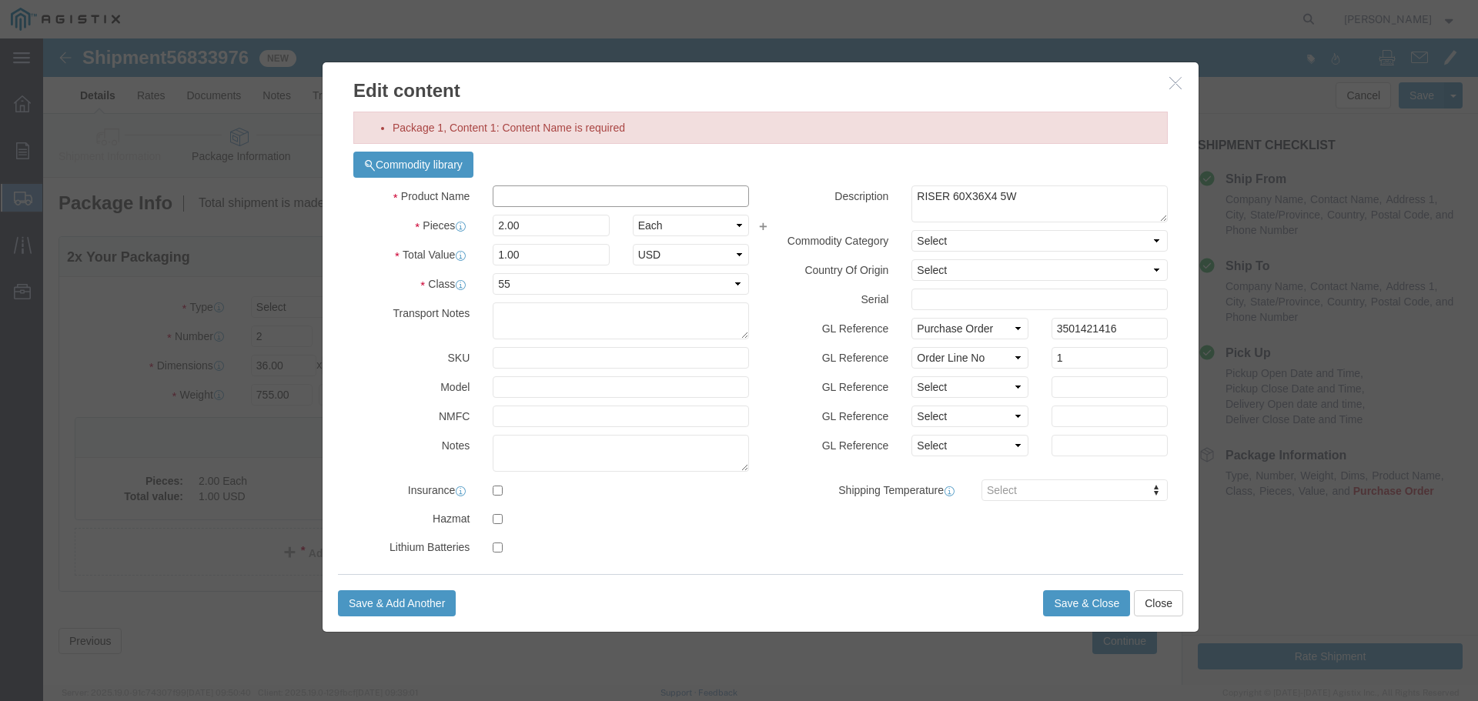
click input "text"
type input "Extensions"
click button "Save & Close"
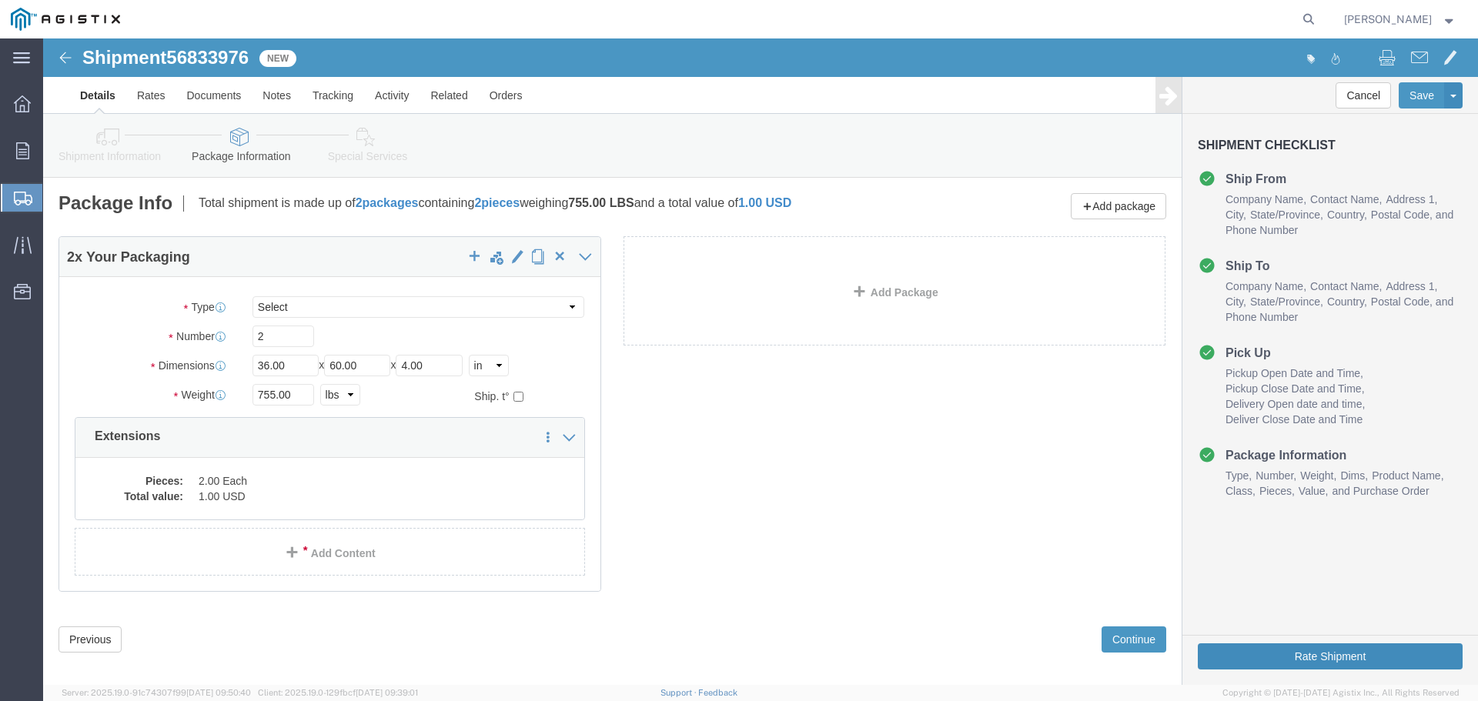
click button "Rate Shipment"
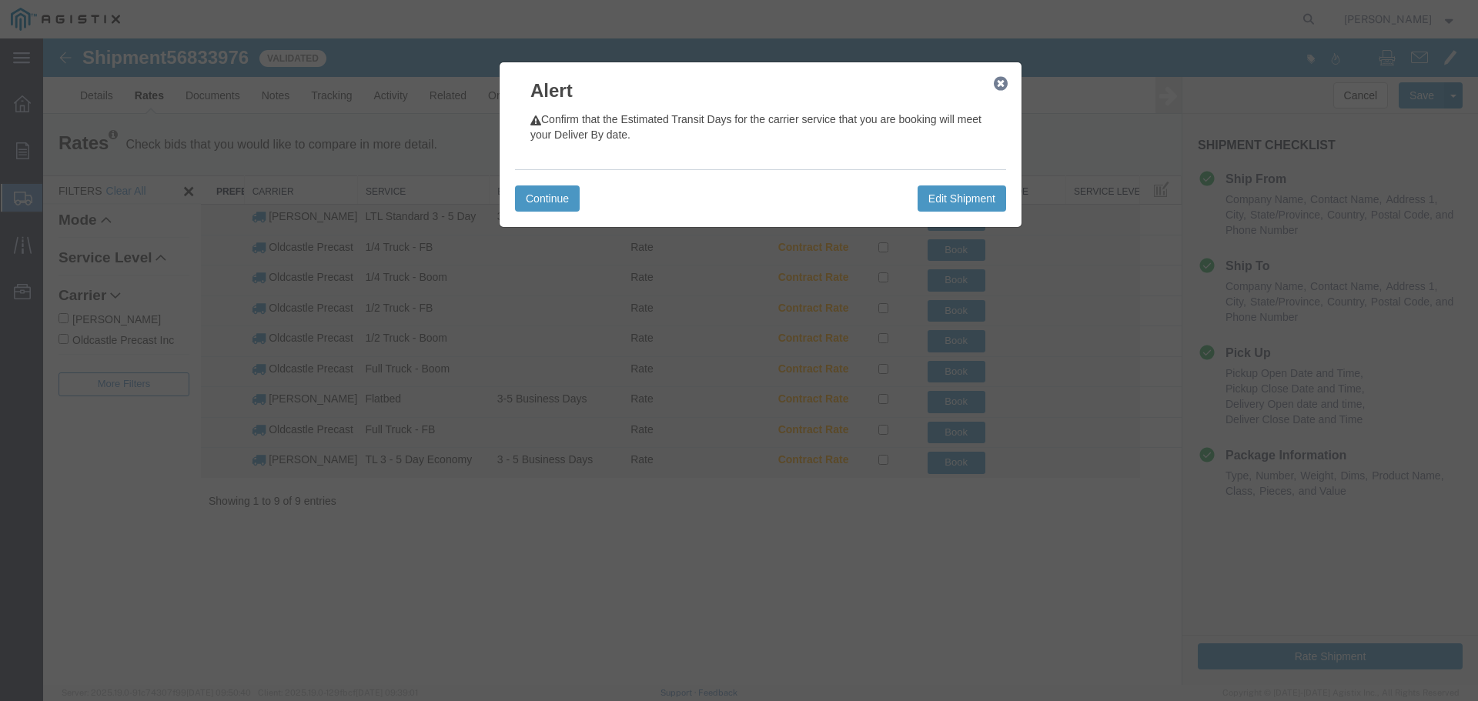
click at [1003, 80] on icon "button" at bounding box center [1000, 84] width 14 height 12
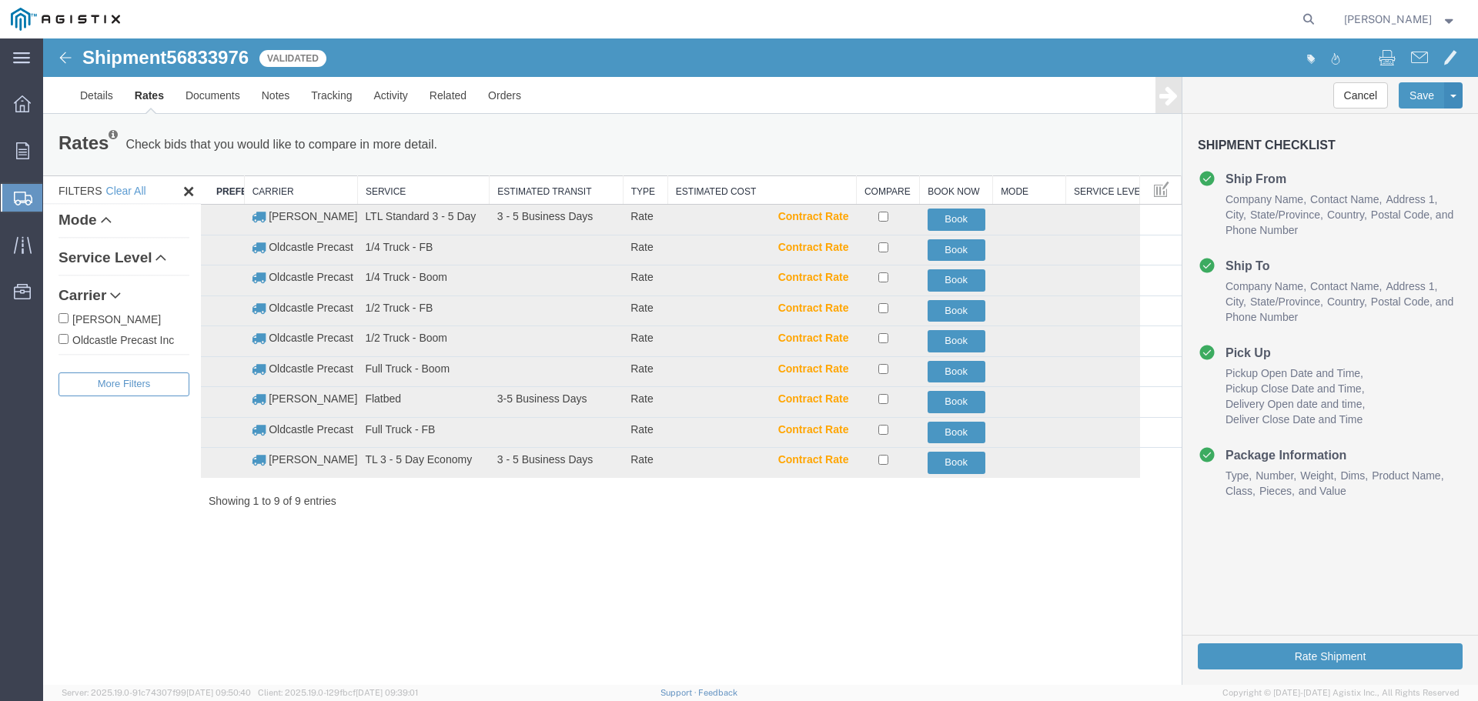
click at [142, 342] on label "Oldcastle Precast Inc" at bounding box center [123, 339] width 131 height 17
click at [68, 342] on input "Oldcastle Precast Inc" at bounding box center [63, 339] width 10 height 10
checkbox input "true"
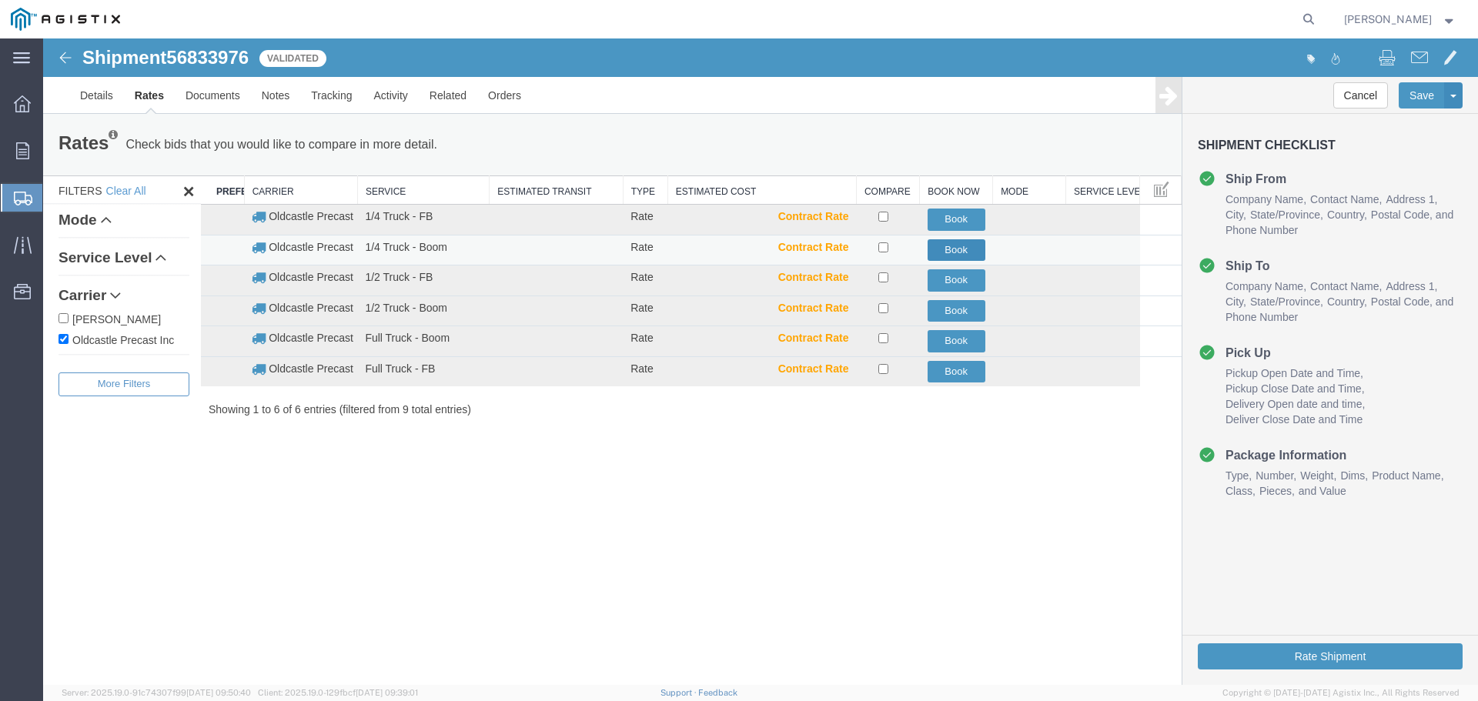
click at [953, 246] on button "Book" at bounding box center [956, 250] width 58 height 22
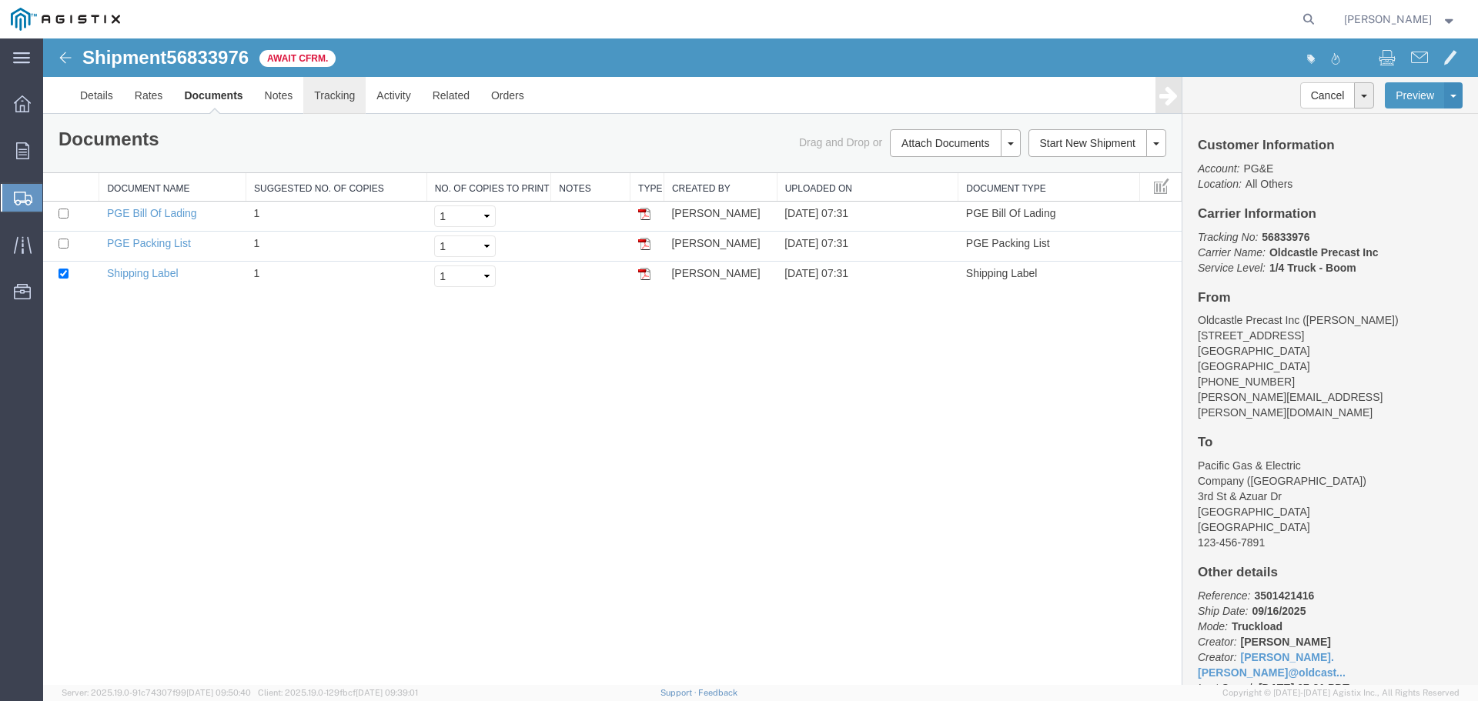
click at [340, 102] on link "Tracking" at bounding box center [334, 95] width 62 height 37
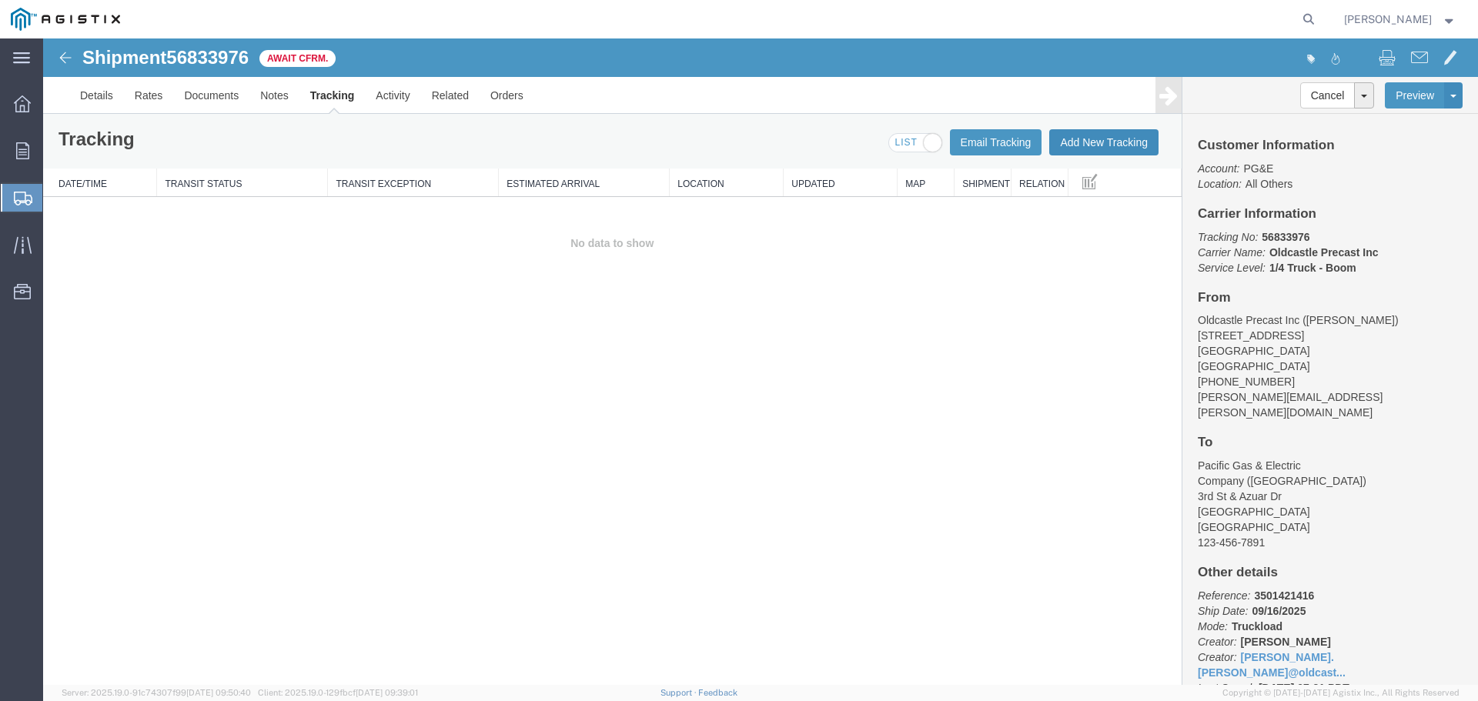
click at [1089, 142] on button "Add New Tracking" at bounding box center [1103, 142] width 109 height 26
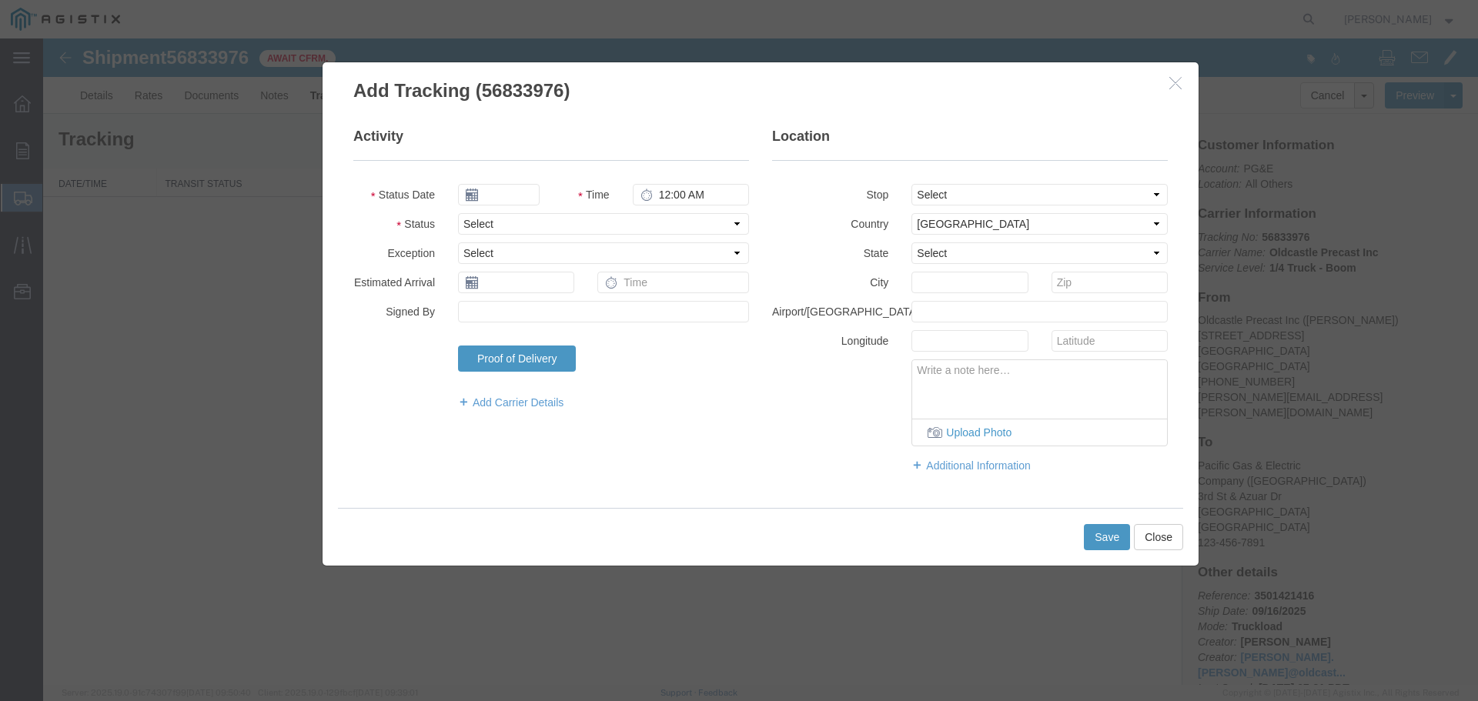
type input "09/16/2025"
type input "8:00 AM"
click at [554, 219] on select "Select Arrival Notice Available Arrival Notice Imported Arrive at Delivery Loca…" at bounding box center [603, 224] width 291 height 22
select select "DELIVRED"
click at [458, 213] on select "Select Arrival Notice Available Arrival Notice Imported Arrive at Delivery Loca…" at bounding box center [603, 224] width 291 height 22
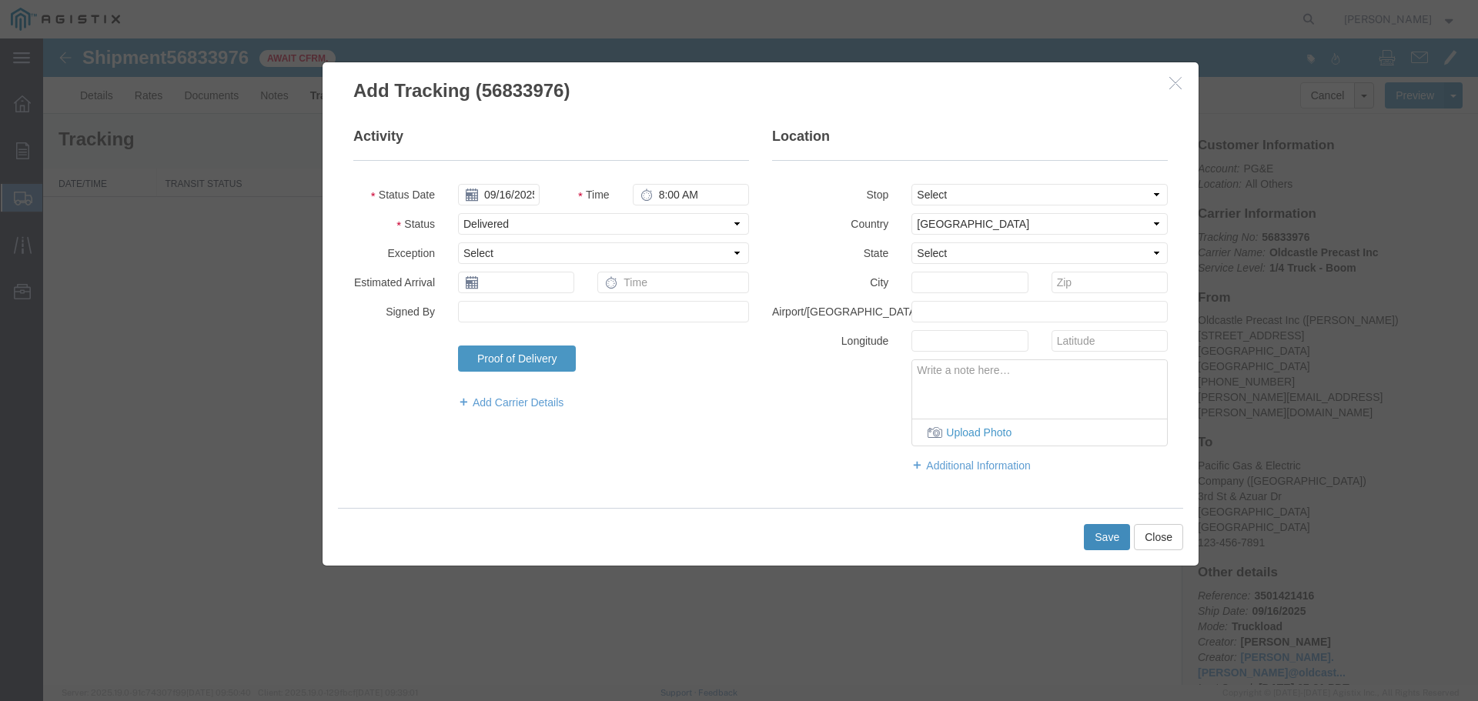
click at [1110, 539] on button "Save" at bounding box center [1107, 537] width 46 height 26
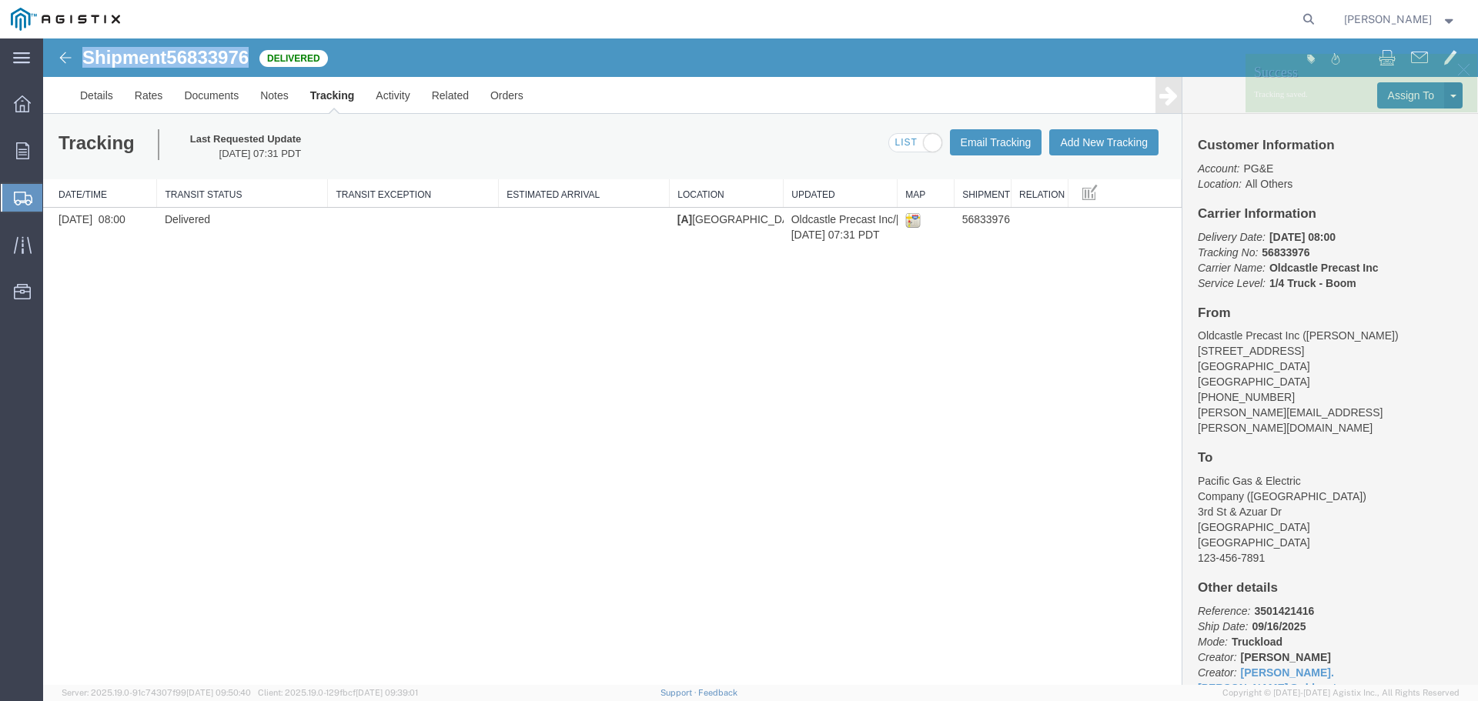
drag, startPoint x: 84, startPoint y: 55, endPoint x: 252, endPoint y: 60, distance: 168.6
click at [249, 60] on h1 "Shipment 56833976" at bounding box center [165, 58] width 166 height 20
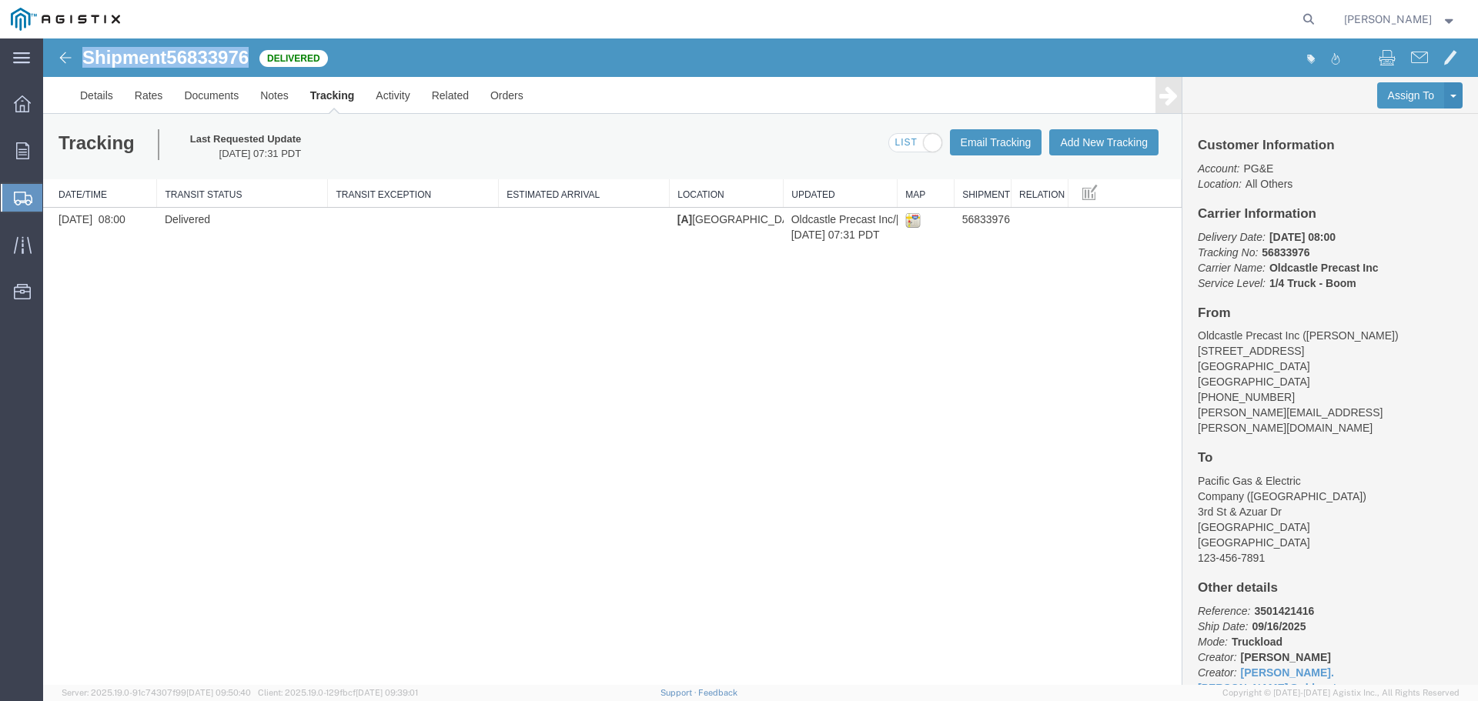
copy h1 "Shipment 56833976"
drag, startPoint x: 13, startPoint y: 152, endPoint x: 198, endPoint y: 18, distance: 228.1
click at [13, 152] on div at bounding box center [22, 150] width 43 height 31
